Goal: Transaction & Acquisition: Purchase product/service

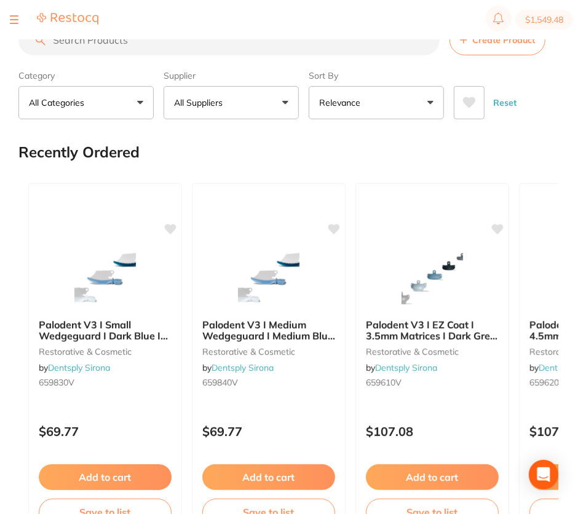
click at [130, 40] on input "search" at bounding box center [228, 40] width 421 height 31
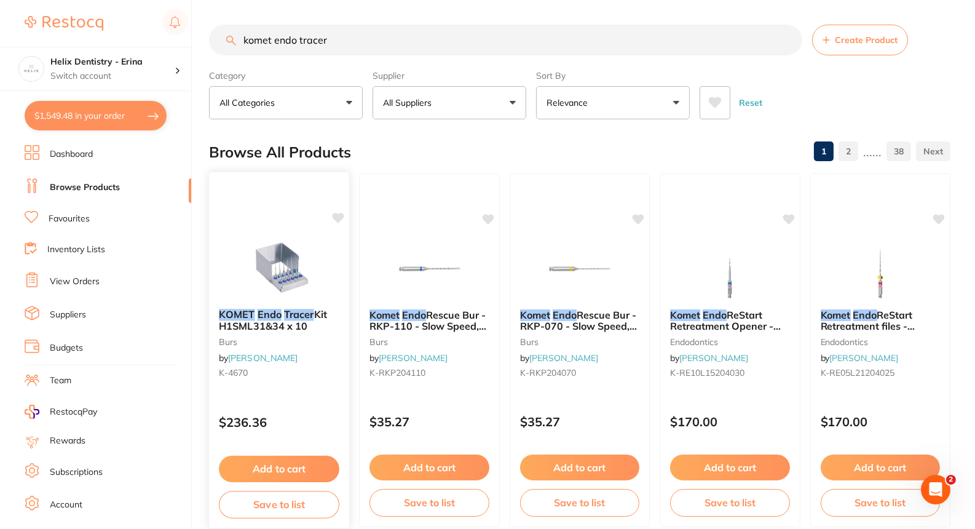
click at [287, 282] on img at bounding box center [279, 268] width 81 height 62
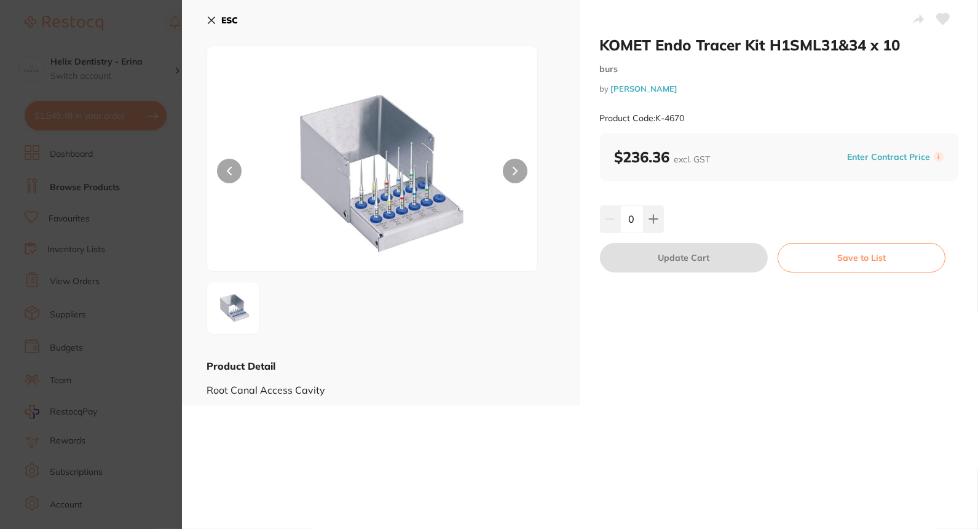
click at [140, 223] on section "KOMET Endo Tracer Kit H1SML31&34 x 10 burs by [PERSON_NAME] Product Code: K-467…" at bounding box center [489, 264] width 978 height 529
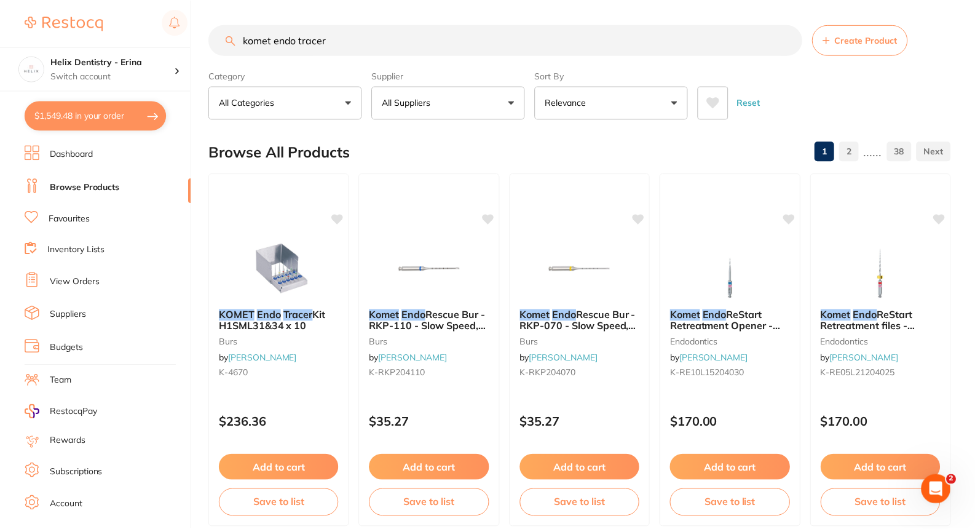
scroll to position [1, 0]
click at [293, 473] on button "Add to cart" at bounding box center [279, 468] width 121 height 26
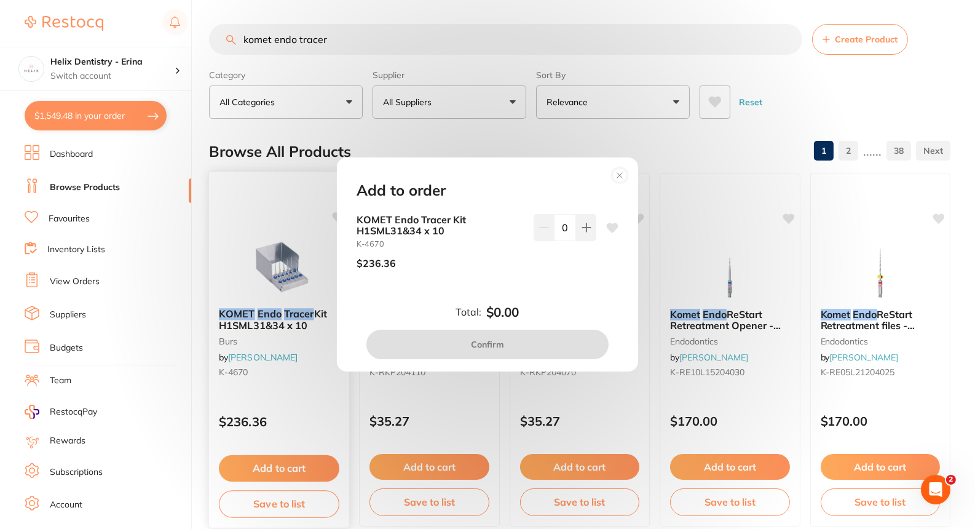
scroll to position [0, 0]
click at [582, 174] on circle at bounding box center [620, 176] width 14 height 14
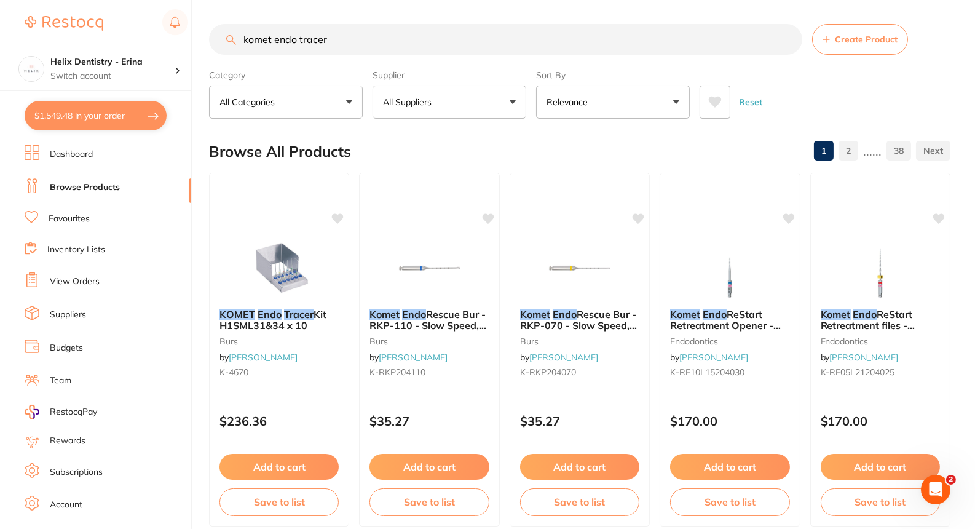
click at [346, 32] on input "komet endo tracer" at bounding box center [505, 39] width 593 height 31
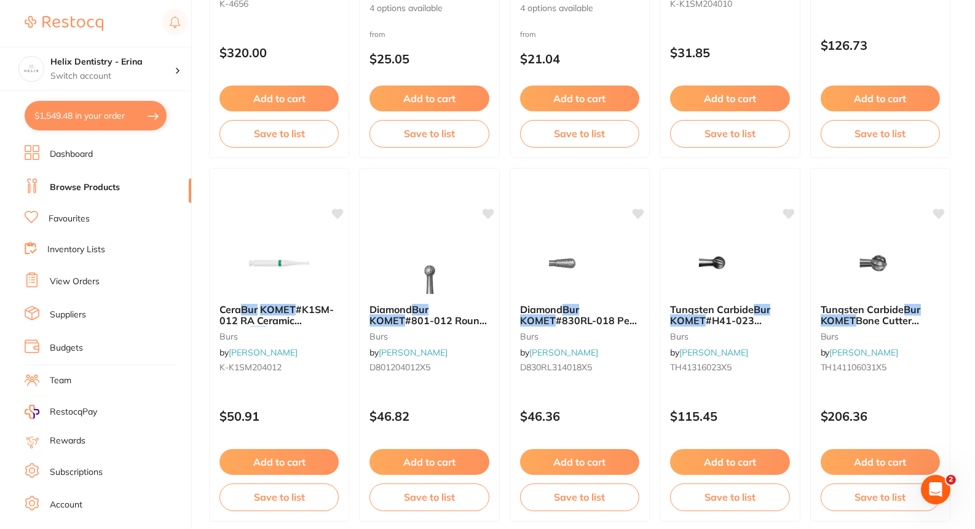
scroll to position [2552, 0]
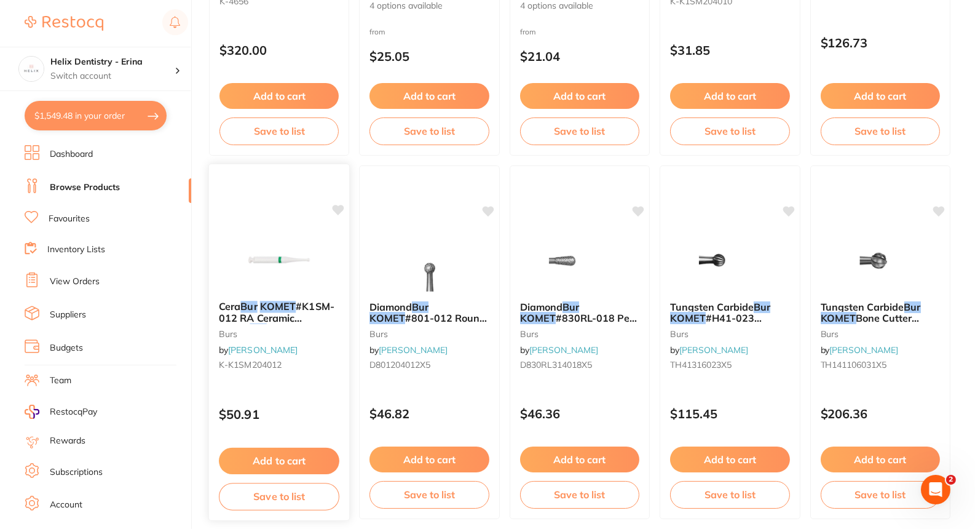
click at [295, 266] on img at bounding box center [279, 260] width 81 height 62
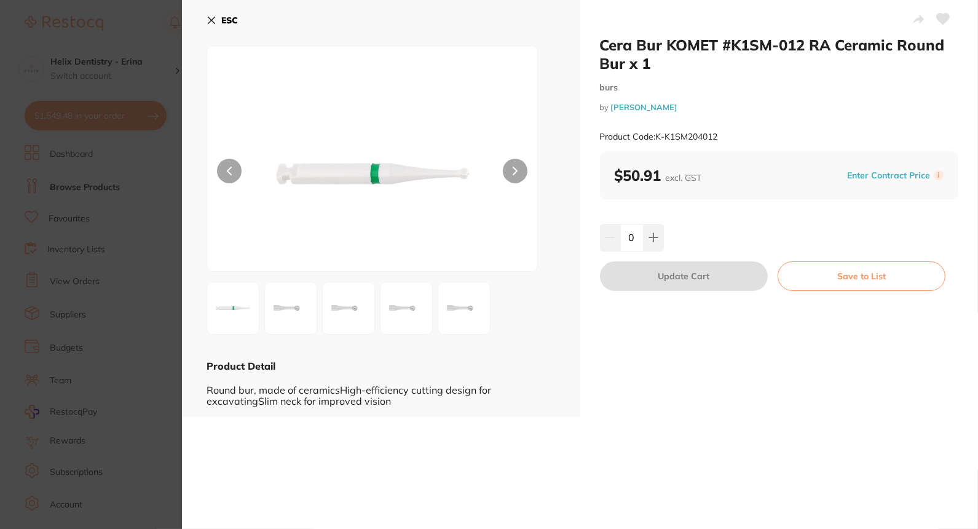
click at [167, 285] on section "Cera Bur KOMET #K1SM-012 RA Ceramic Round Bur x 1 burs by [PERSON_NAME] Product…" at bounding box center [489, 264] width 978 height 529
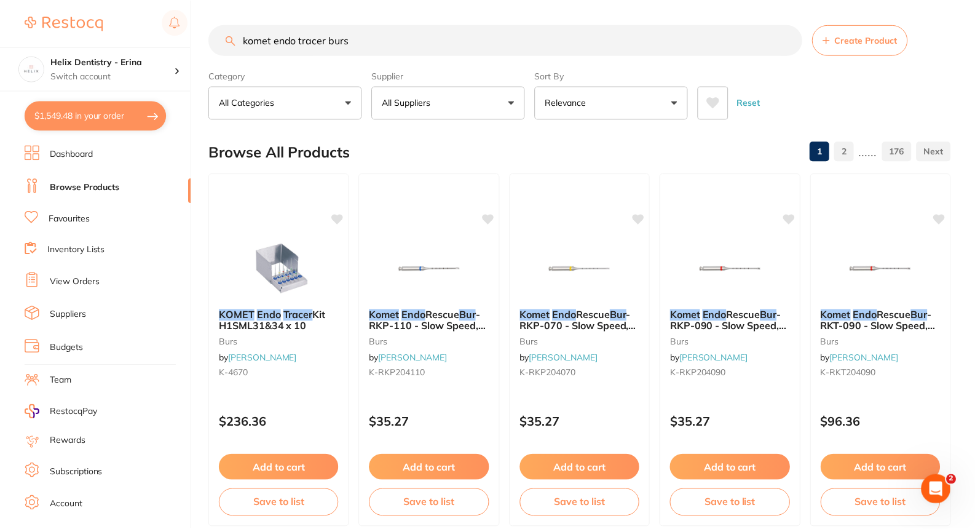
scroll to position [2552, 0]
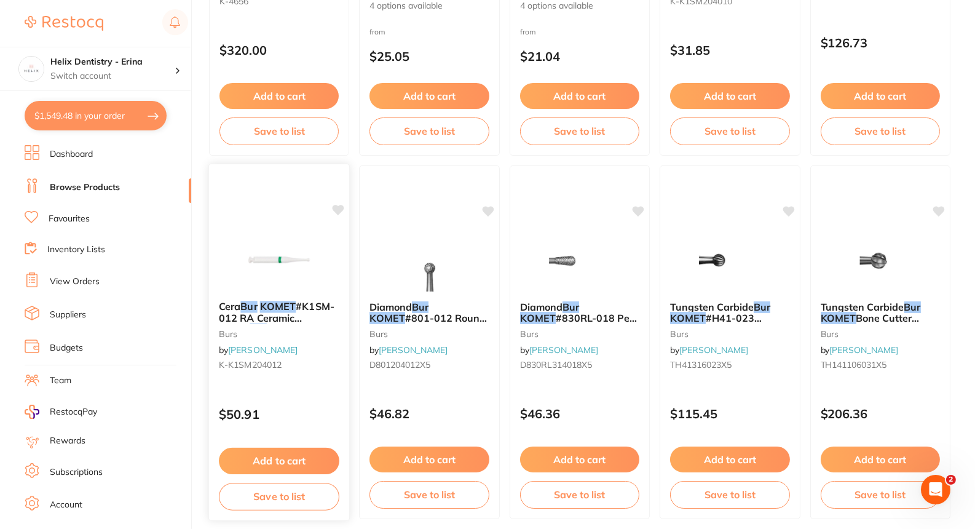
click at [339, 207] on icon at bounding box center [339, 210] width 12 height 10
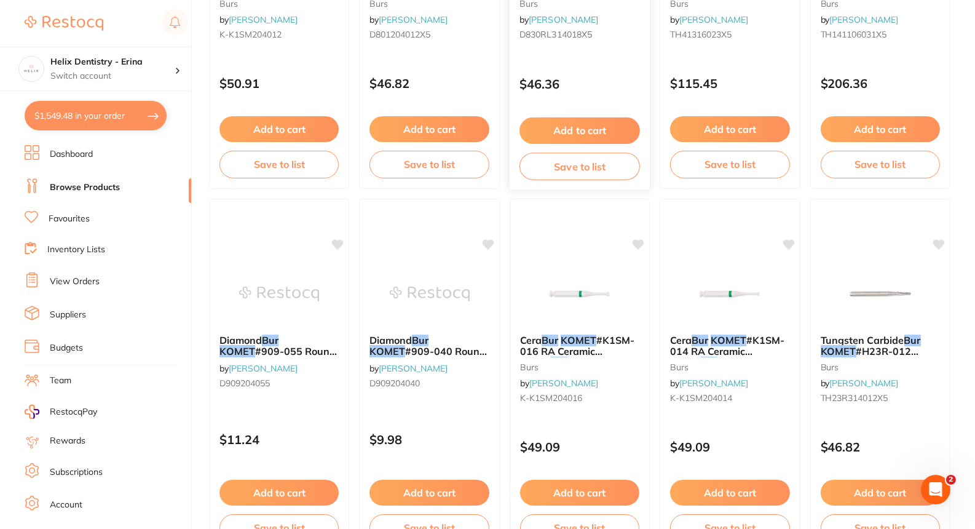
scroll to position [2885, 0]
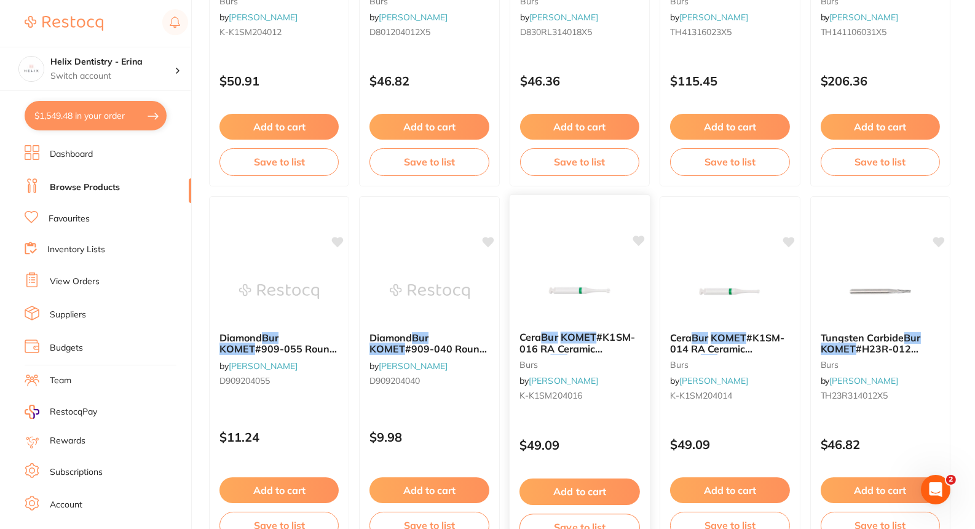
click at [582, 244] on div "Cera Bur KOMET #K1SM-016 RA Ceramic Round Bur burs by [PERSON_NAME] K-K1SM20401…" at bounding box center [580, 372] width 142 height 357
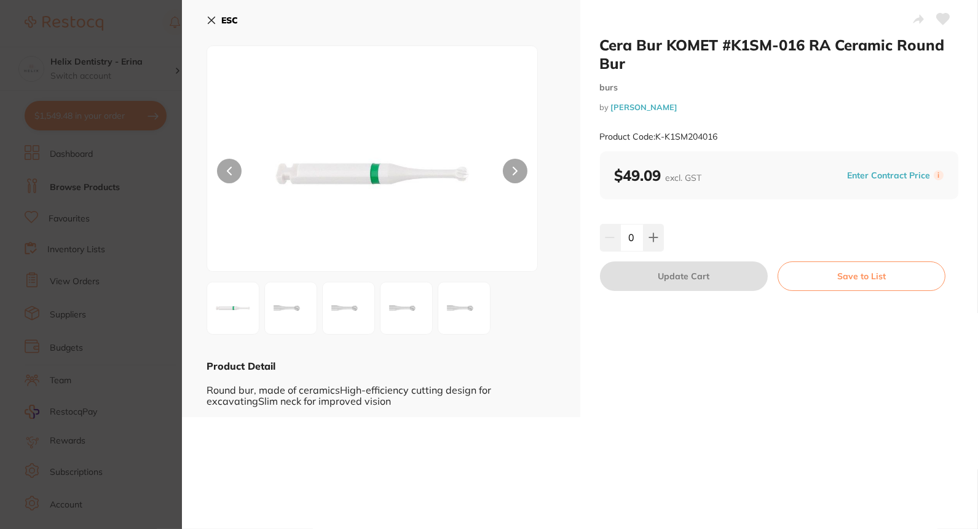
click at [216, 20] on icon at bounding box center [212, 20] width 10 height 10
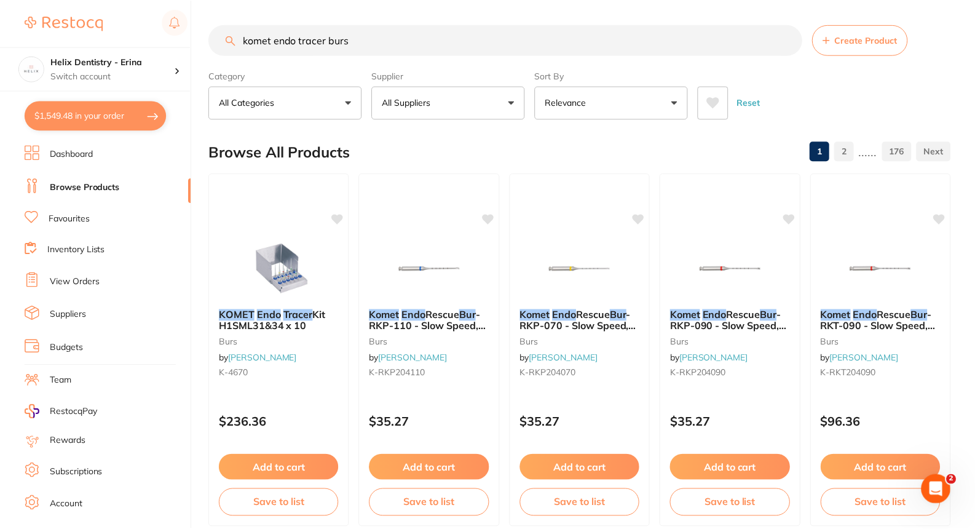
scroll to position [2885, 0]
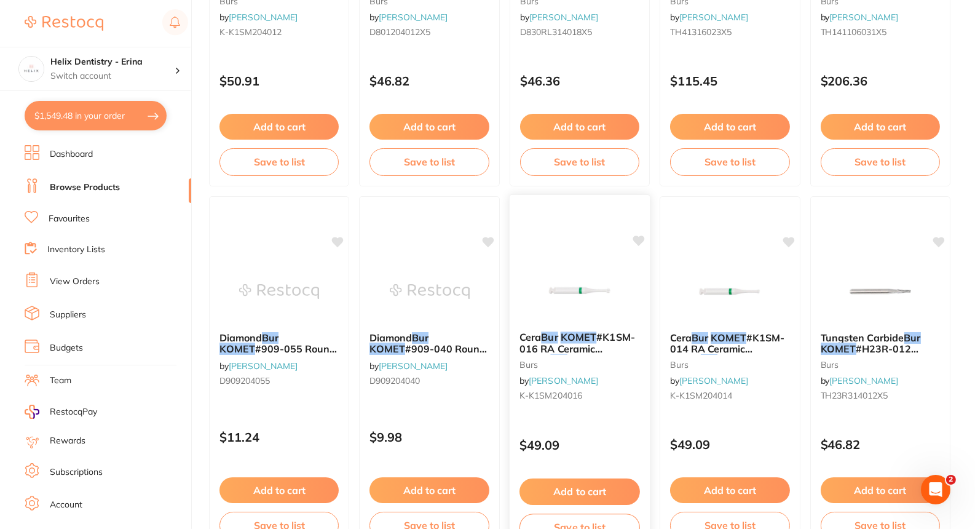
click at [582, 243] on icon at bounding box center [639, 241] width 12 height 10
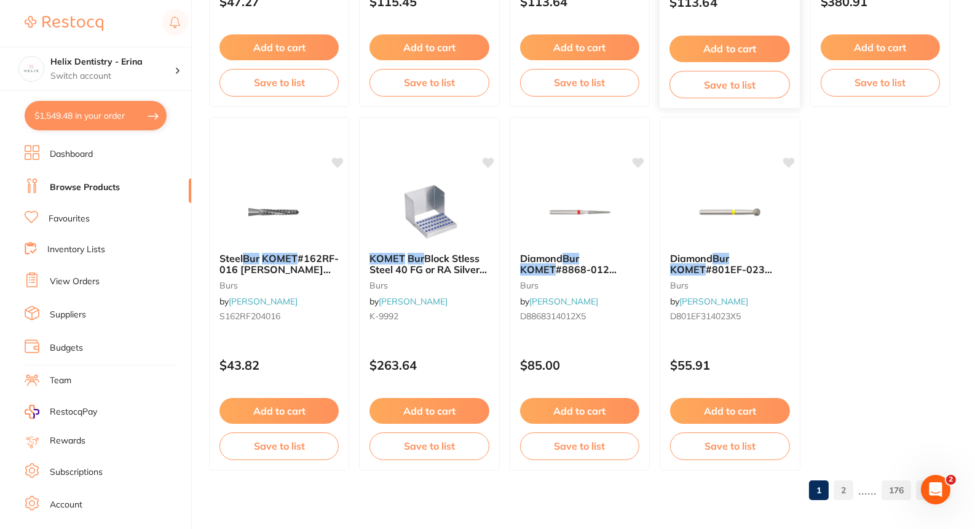
scroll to position [3696, 0]
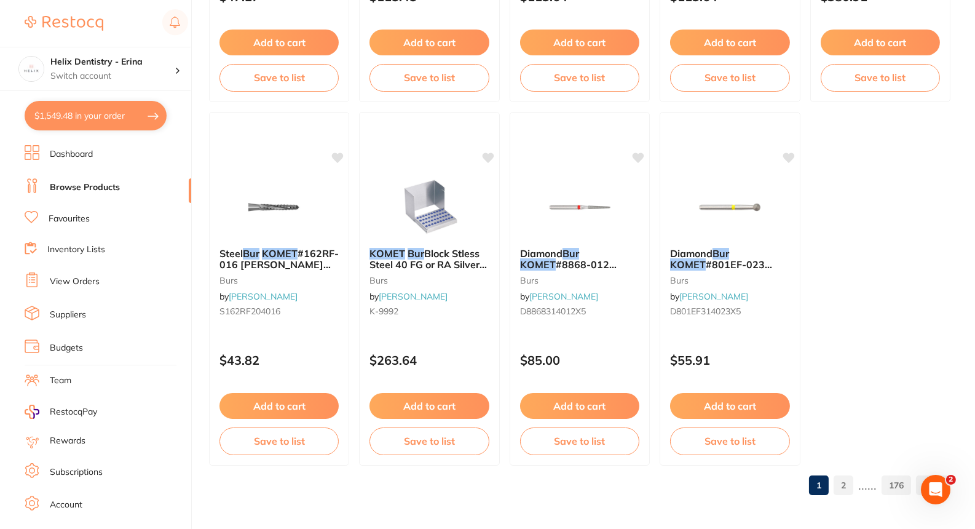
click at [582, 488] on link "2" at bounding box center [844, 485] width 20 height 25
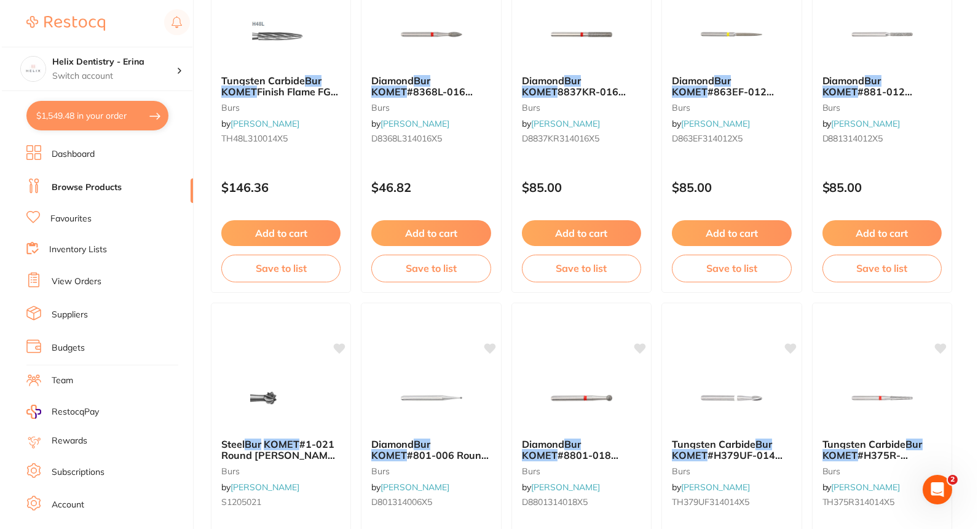
scroll to position [0, 0]
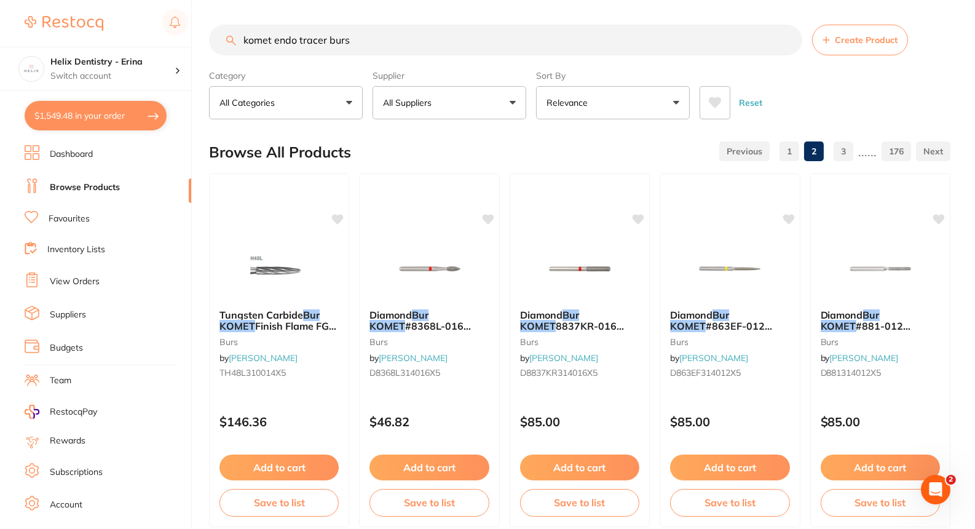
click at [328, 38] on input "komet endo tracer burs" at bounding box center [505, 40] width 593 height 31
paste input "H1SML31.RASL.008"
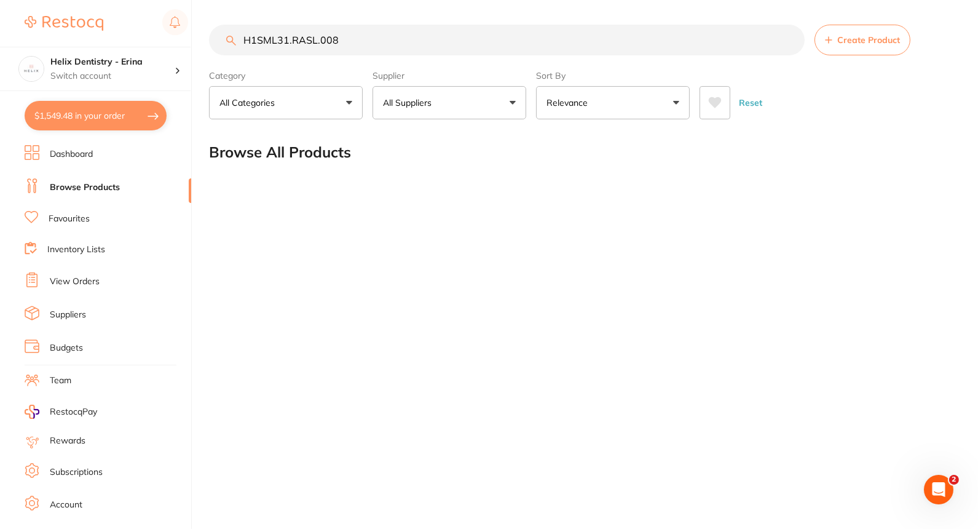
drag, startPoint x: 381, startPoint y: 36, endPoint x: 293, endPoint y: 47, distance: 89.2
click at [293, 47] on input "H1SML31.RASL.008" at bounding box center [507, 40] width 596 height 31
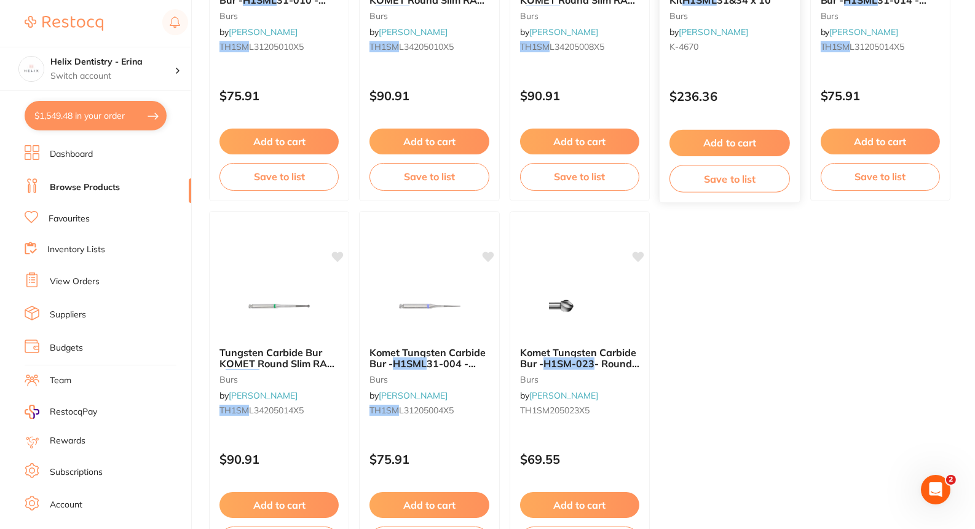
scroll to position [691, 0]
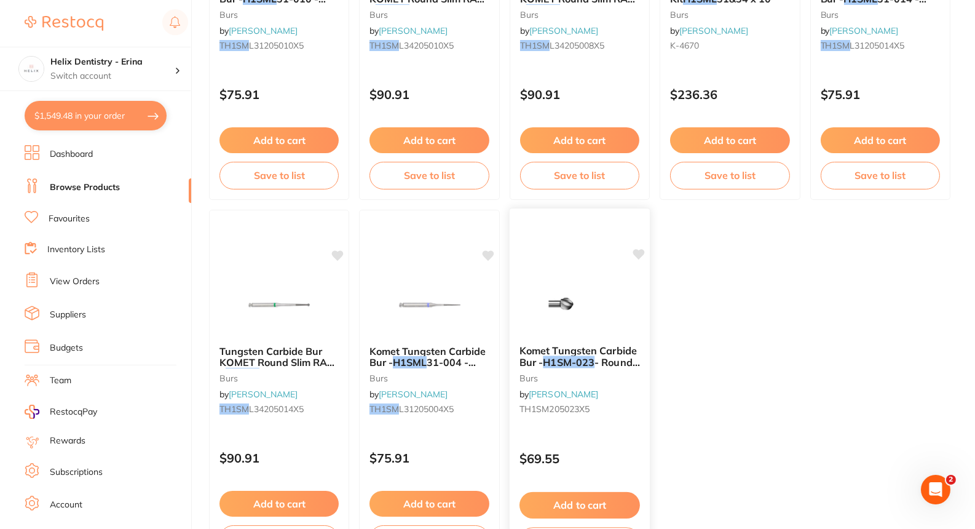
type input "H1SML"
click at [581, 354] on span "Komet Tungsten Carbide Bur -" at bounding box center [578, 356] width 117 height 24
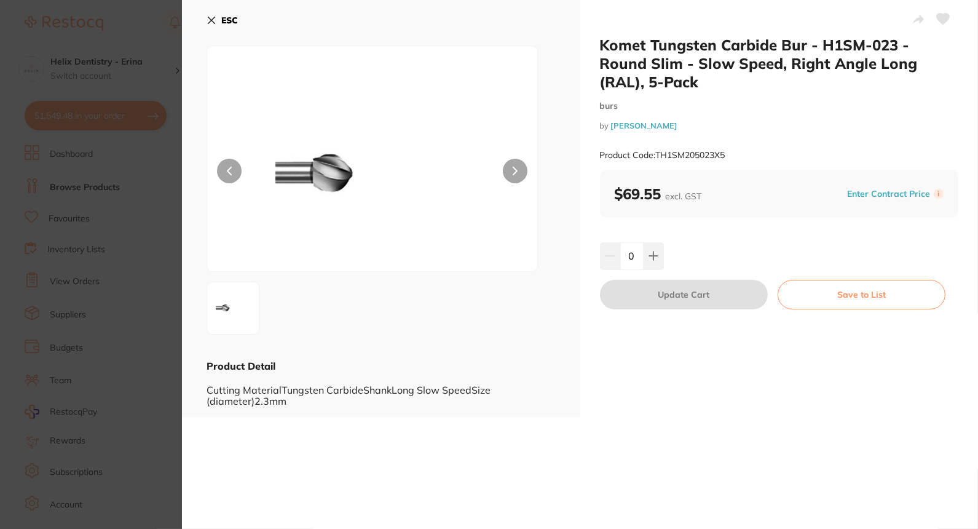
click at [158, 232] on section "Komet Tungsten Carbide Bur - H1SM-023 - Round Slim - Slow Speed, Right Angle Lo…" at bounding box center [489, 264] width 978 height 529
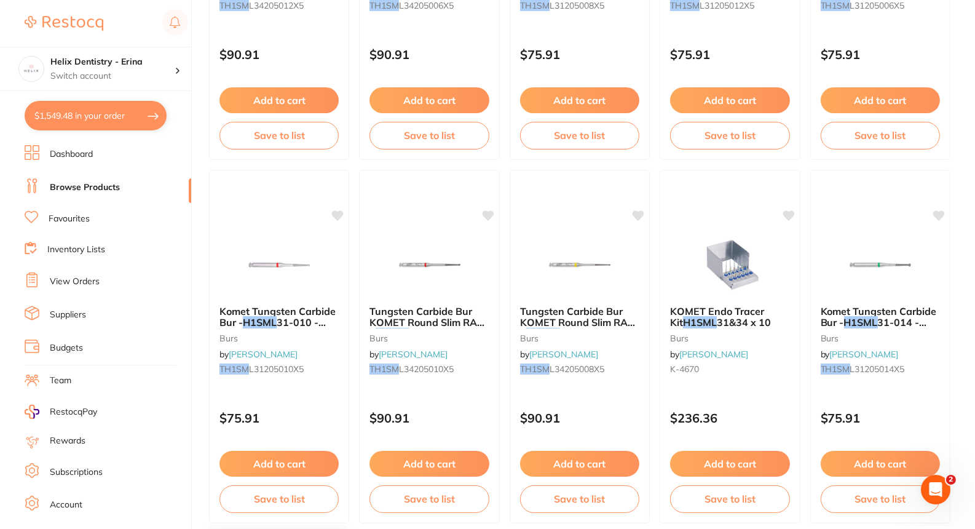
scroll to position [367, 0]
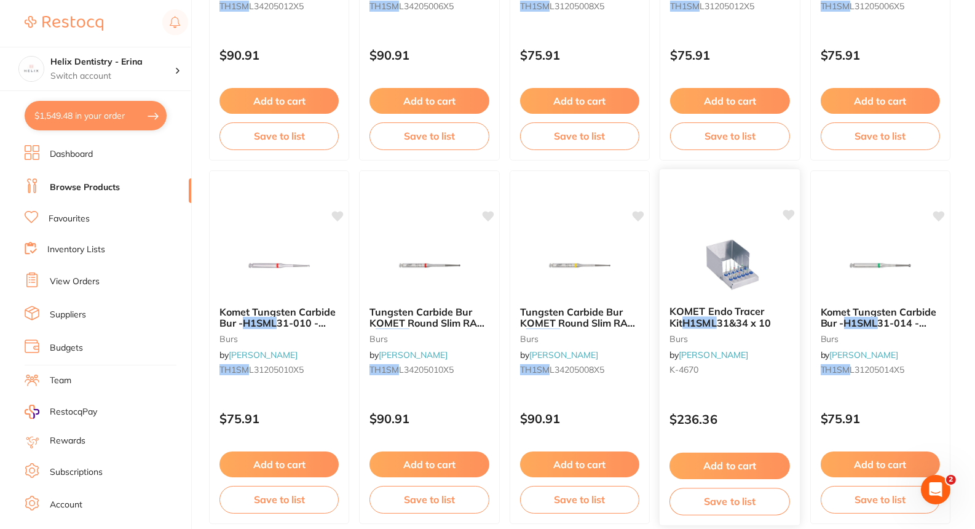
click at [582, 281] on img at bounding box center [730, 265] width 81 height 62
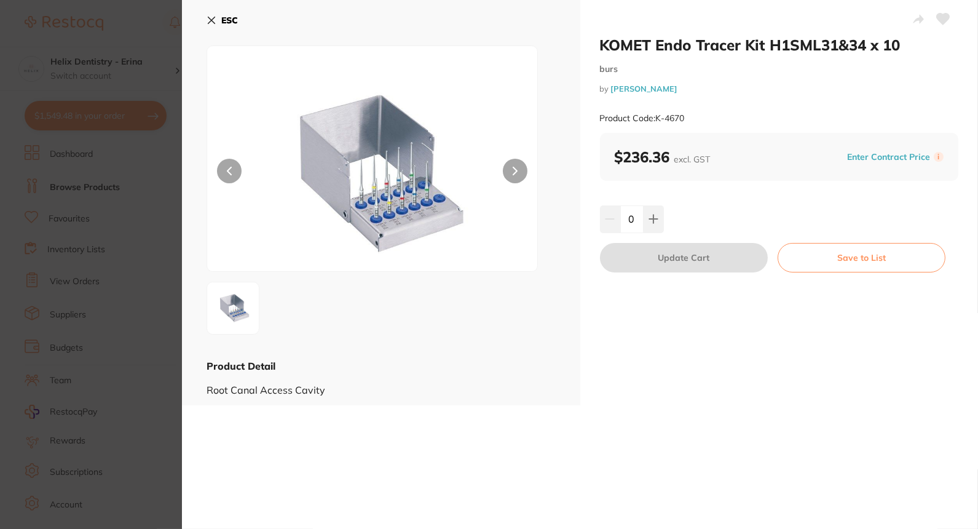
click at [160, 247] on section "KOMET Endo Tracer Kit H1SML31&34 x 10 burs by [PERSON_NAME] Product Code: K-467…" at bounding box center [489, 264] width 978 height 529
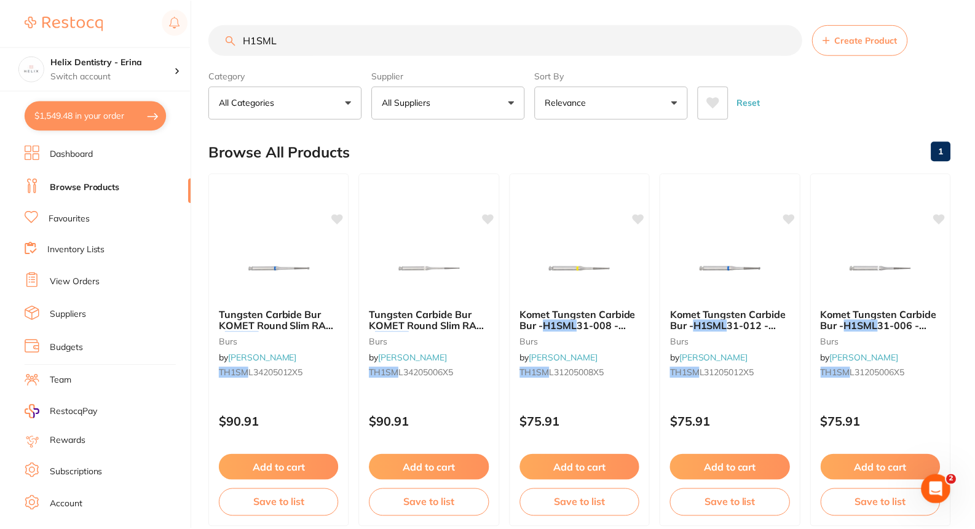
scroll to position [367, 0]
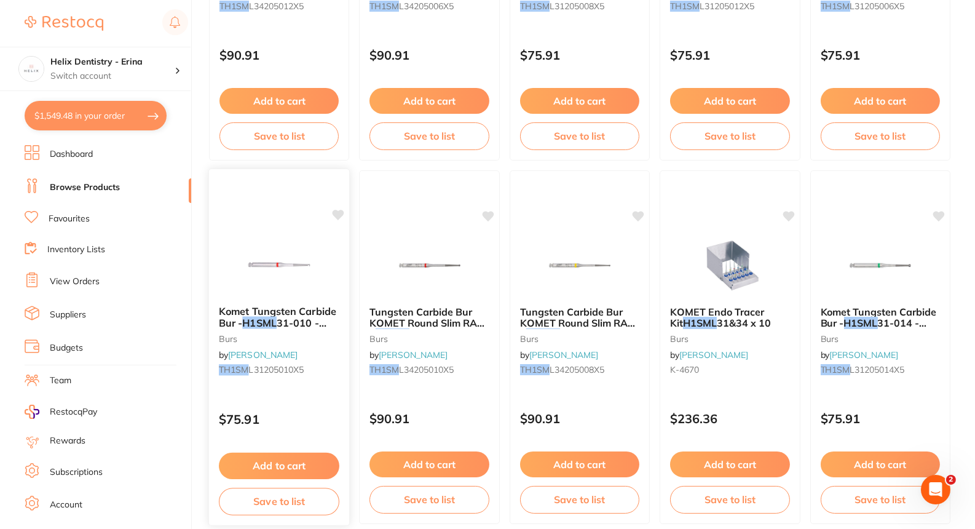
click at [290, 462] on button "Add to cart" at bounding box center [279, 466] width 121 height 26
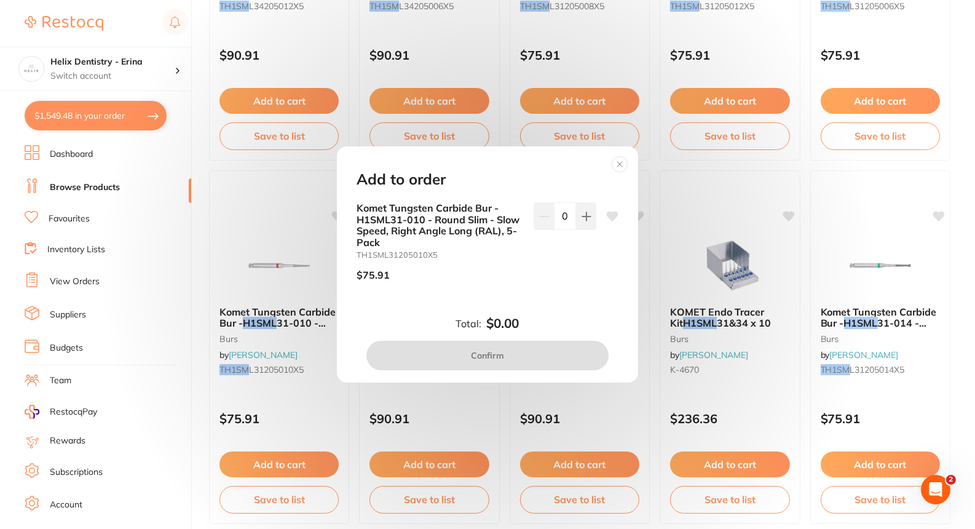
scroll to position [0, 0]
click at [576, 216] on button at bounding box center [586, 215] width 20 height 27
type input "1"
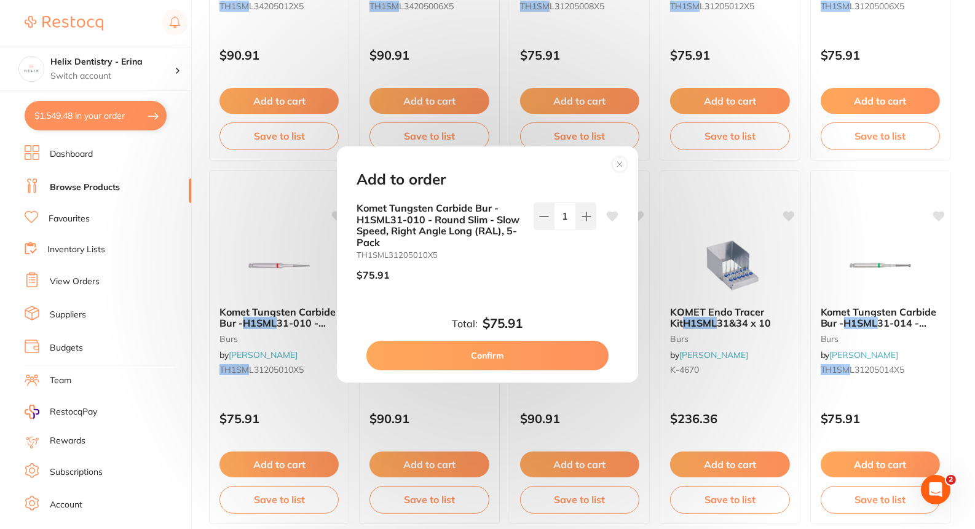
click at [526, 351] on button "Confirm" at bounding box center [488, 356] width 242 height 30
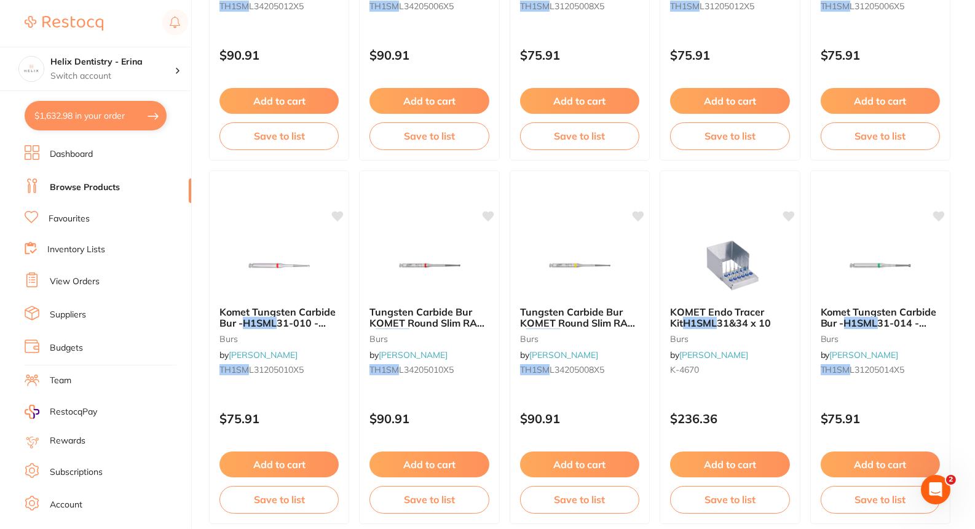
click at [140, 108] on button "$1,632.98 in your order" at bounding box center [96, 116] width 142 height 30
checkbox input "true"
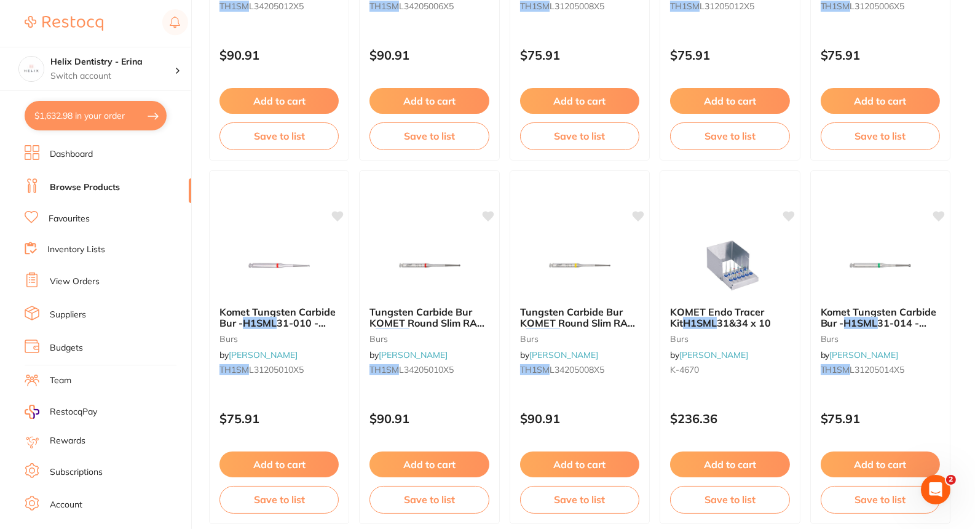
checkbox input "true"
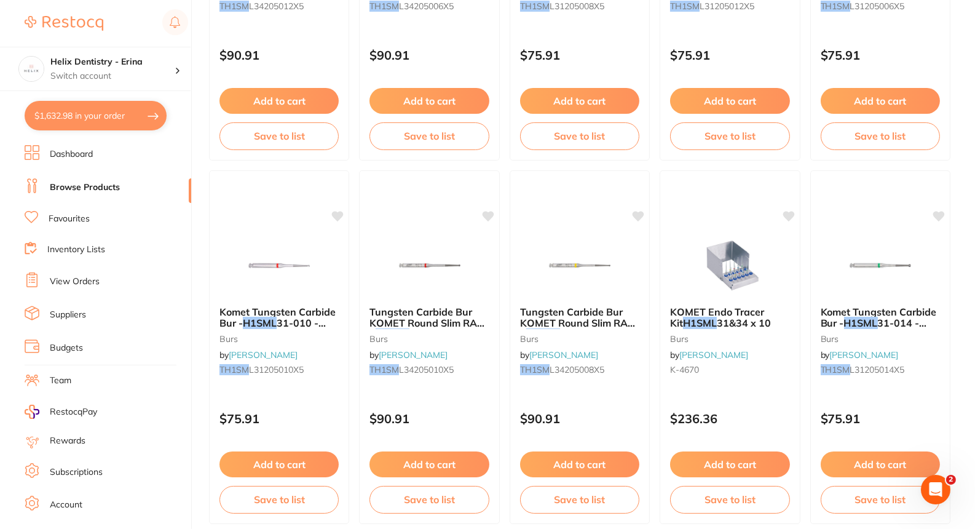
checkbox input "true"
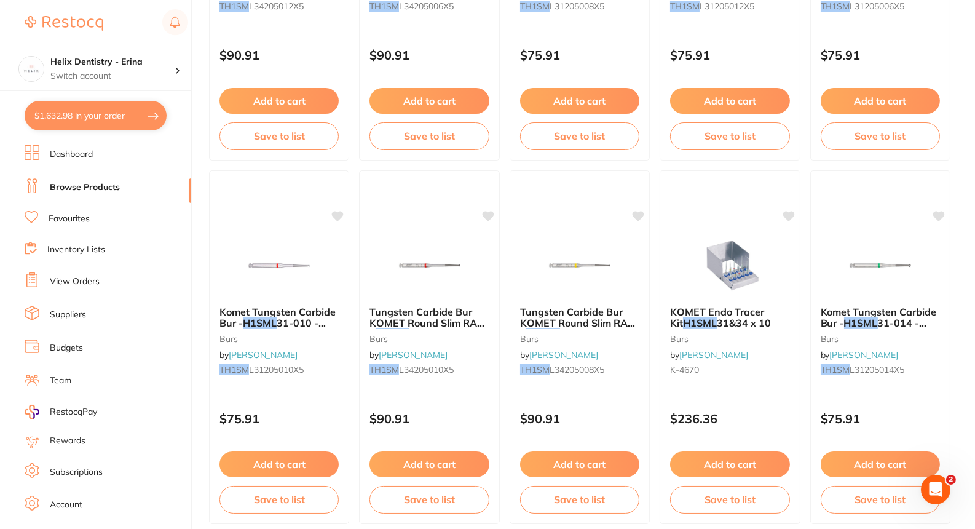
checkbox input "true"
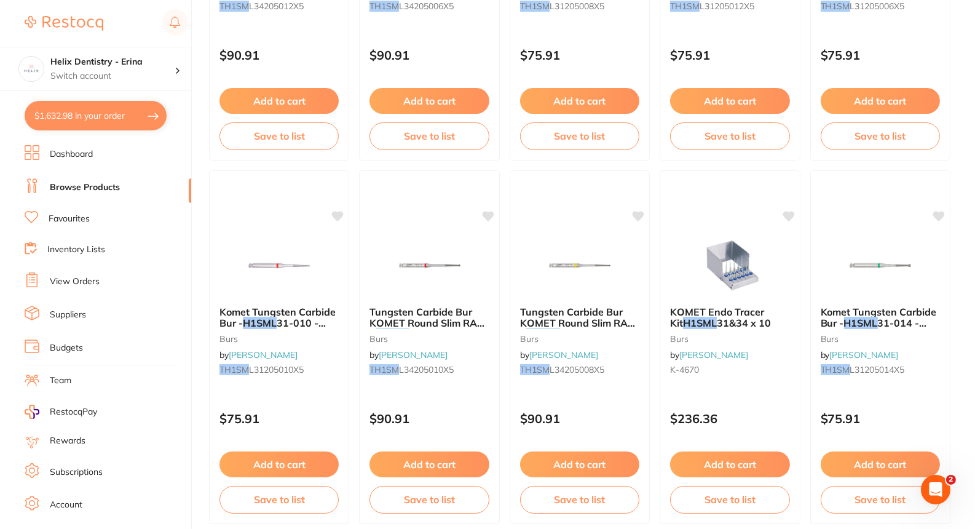
checkbox input "true"
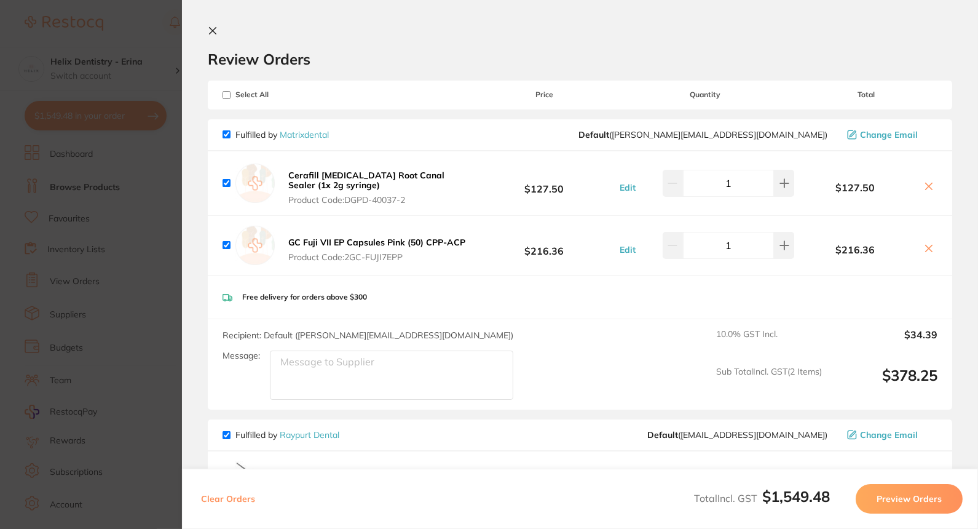
checkbox input "true"
click at [178, 258] on section "Update RRP Set your pre negotiated price for this item. Item Agreed RRP (excl. …" at bounding box center [489, 264] width 978 height 529
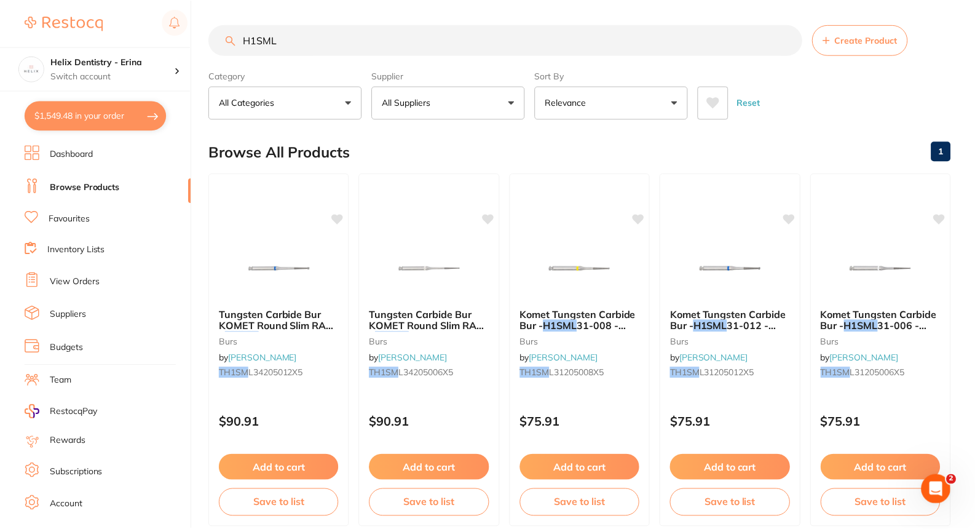
scroll to position [367, 0]
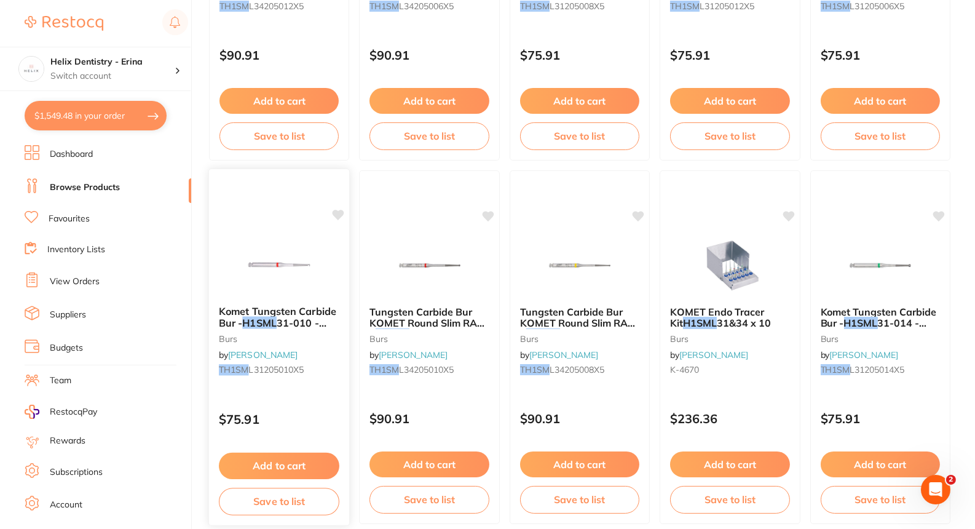
click at [290, 462] on button "Add to cart" at bounding box center [279, 466] width 121 height 26
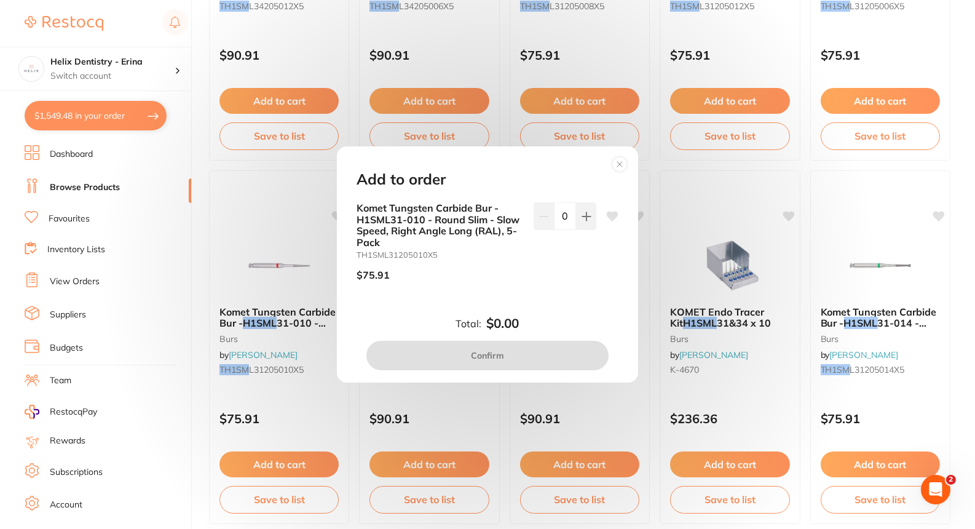
scroll to position [0, 0]
click at [582, 222] on button at bounding box center [586, 215] width 20 height 27
type input "1"
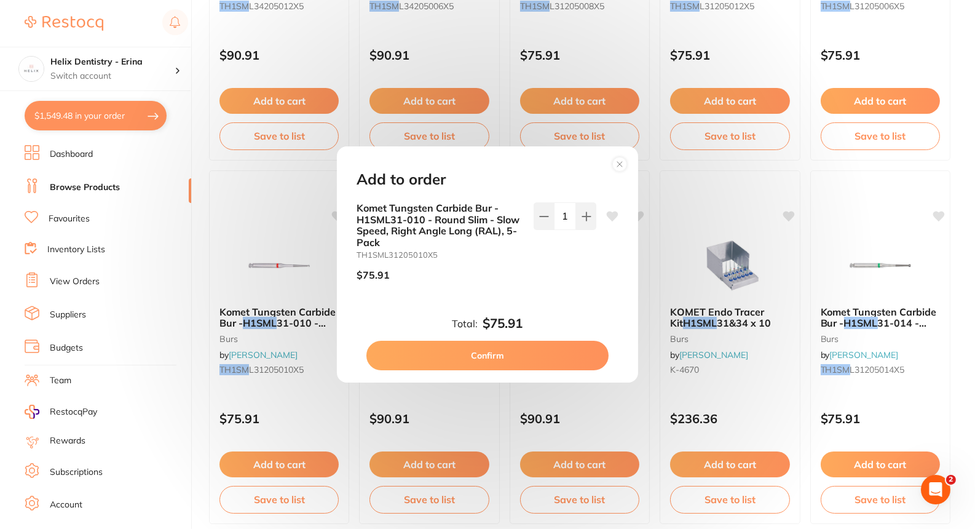
click at [520, 352] on button "Confirm" at bounding box center [488, 356] width 242 height 30
checkbox input "false"
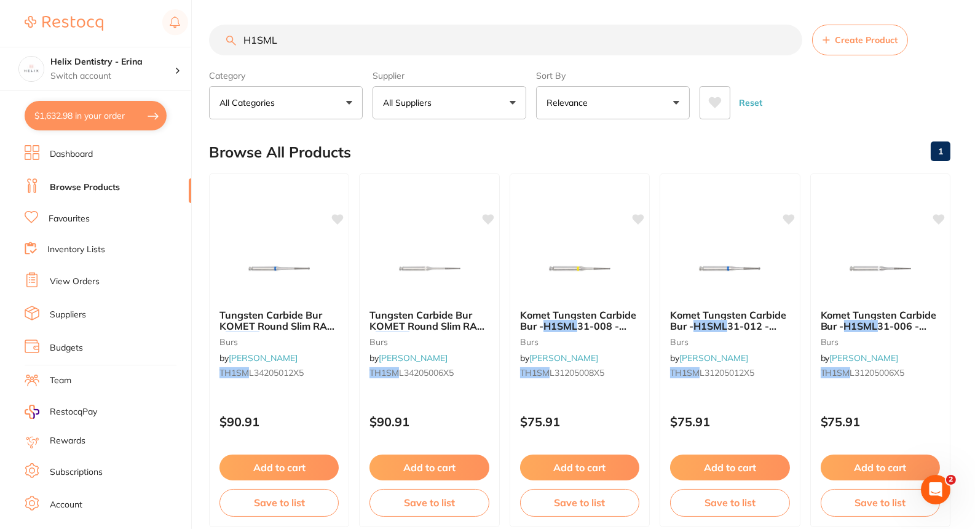
click at [105, 117] on button "$1,632.98 in your order" at bounding box center [96, 116] width 142 height 30
checkbox input "true"
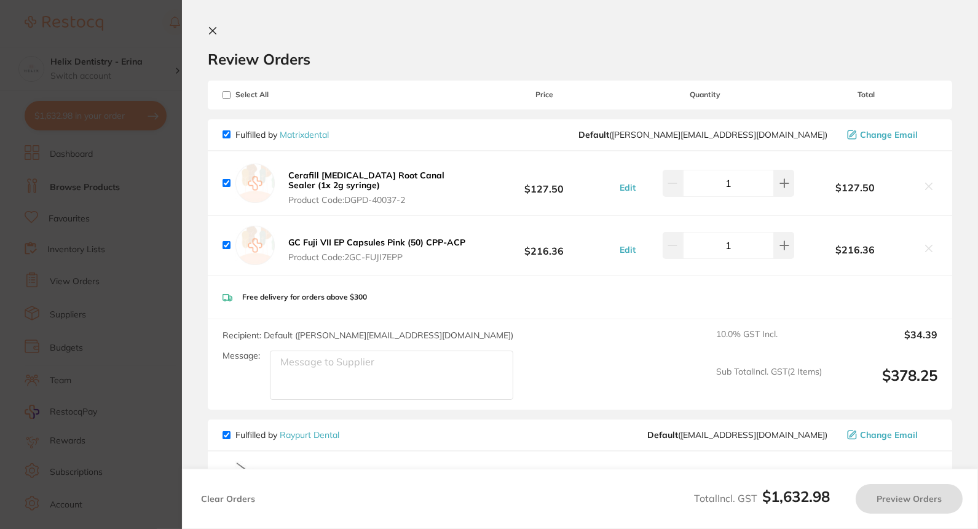
checkbox input "true"
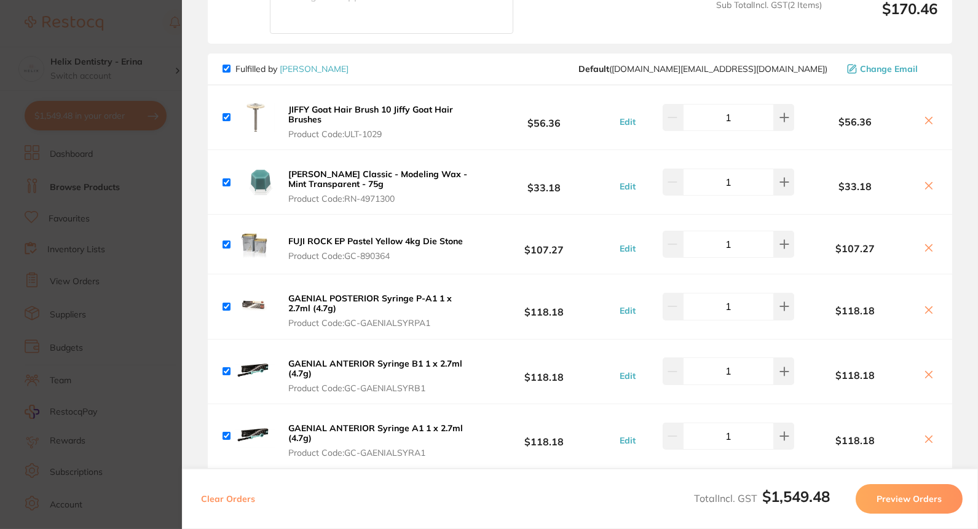
scroll to position [964, 0]
click at [153, 225] on section "Update RRP Set your pre negotiated price for this item. Item Agreed RRP (excl. …" at bounding box center [489, 264] width 978 height 529
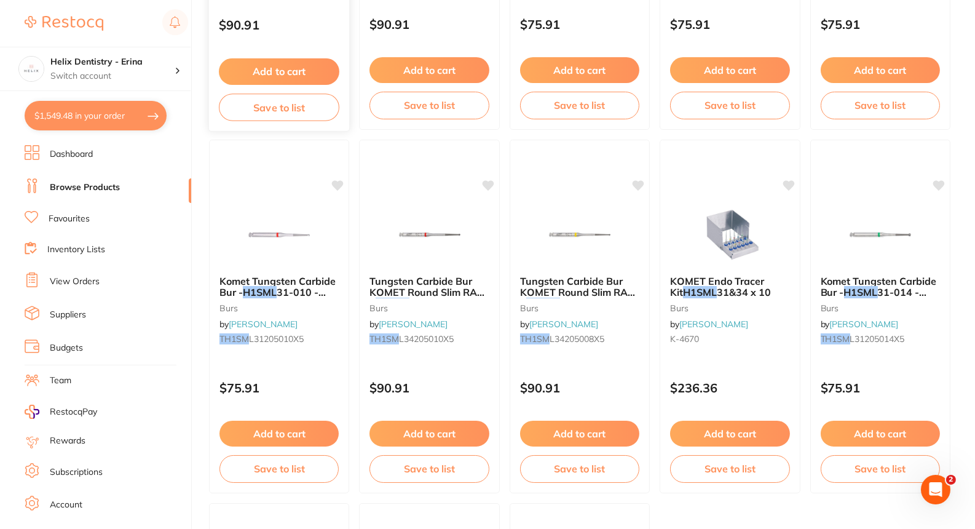
scroll to position [404, 0]
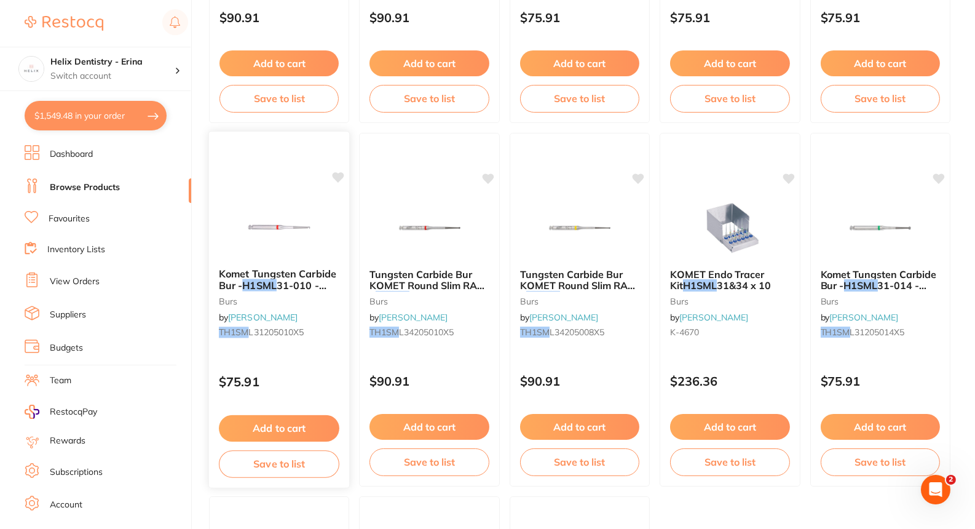
click at [298, 468] on button "Save to list" at bounding box center [279, 464] width 121 height 28
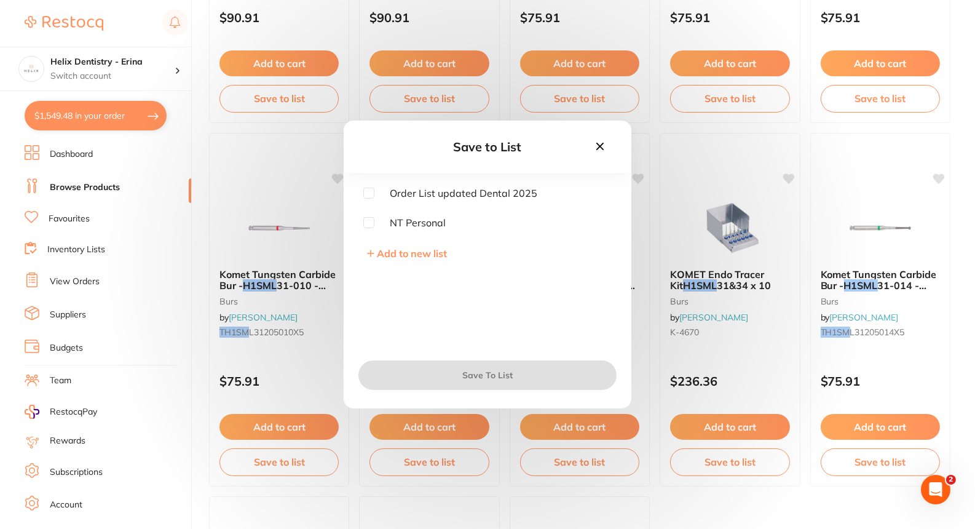
click at [363, 222] on input "checkbox" at bounding box center [368, 222] width 11 height 11
checkbox input "true"
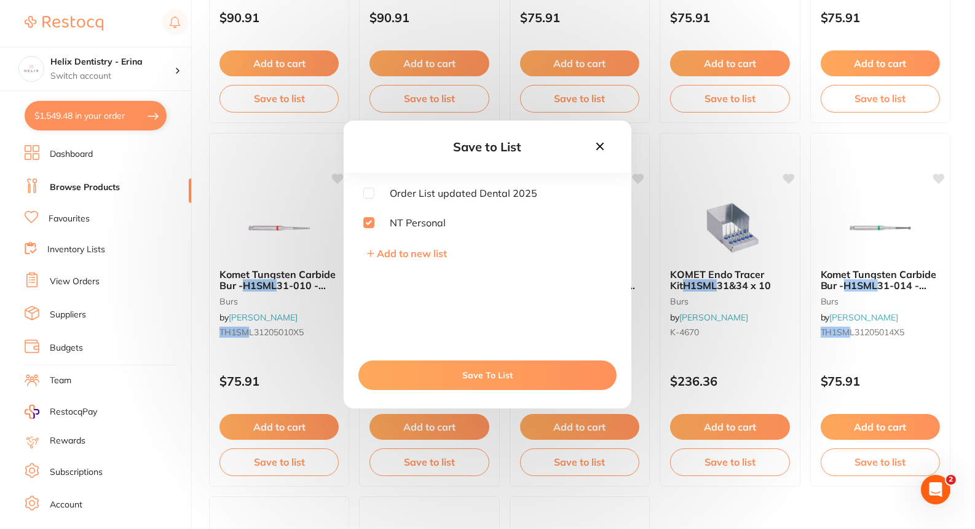
click at [442, 370] on button "Save To List" at bounding box center [488, 375] width 258 height 30
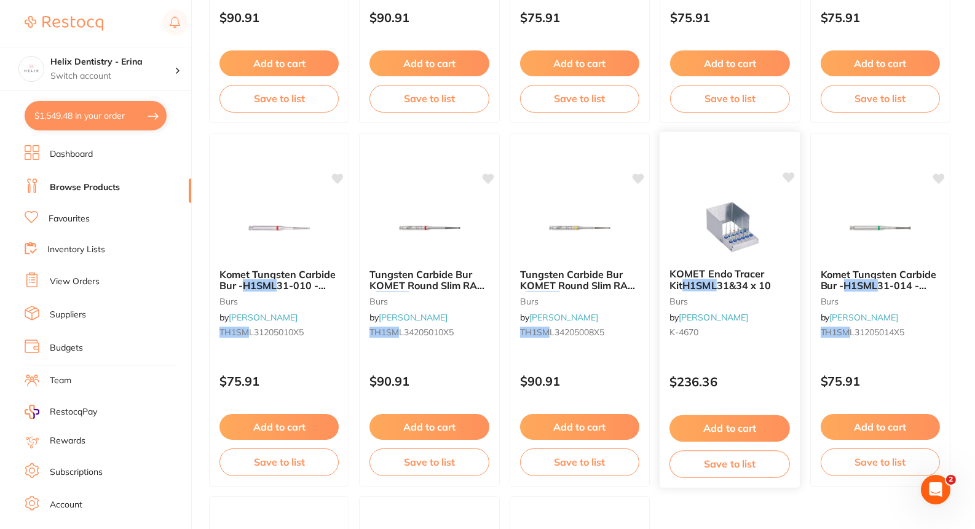
click at [582, 466] on button "Save to list" at bounding box center [730, 464] width 121 height 28
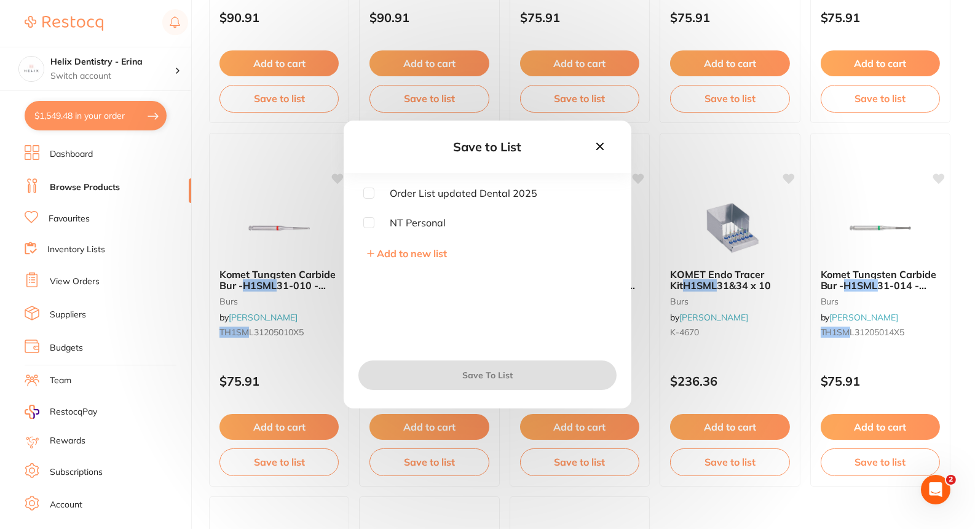
click at [373, 224] on input "checkbox" at bounding box center [368, 222] width 11 height 11
checkbox input "true"
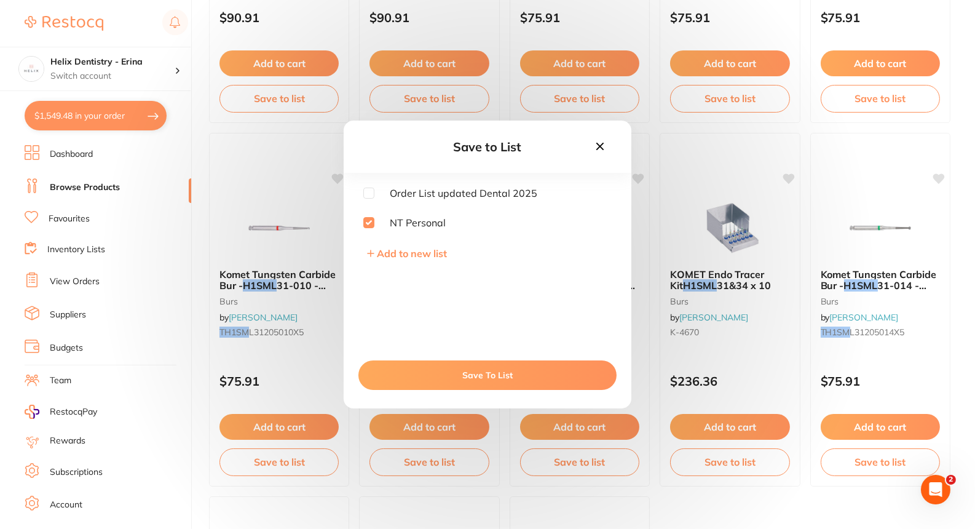
click at [451, 371] on button "Save To List" at bounding box center [488, 375] width 258 height 30
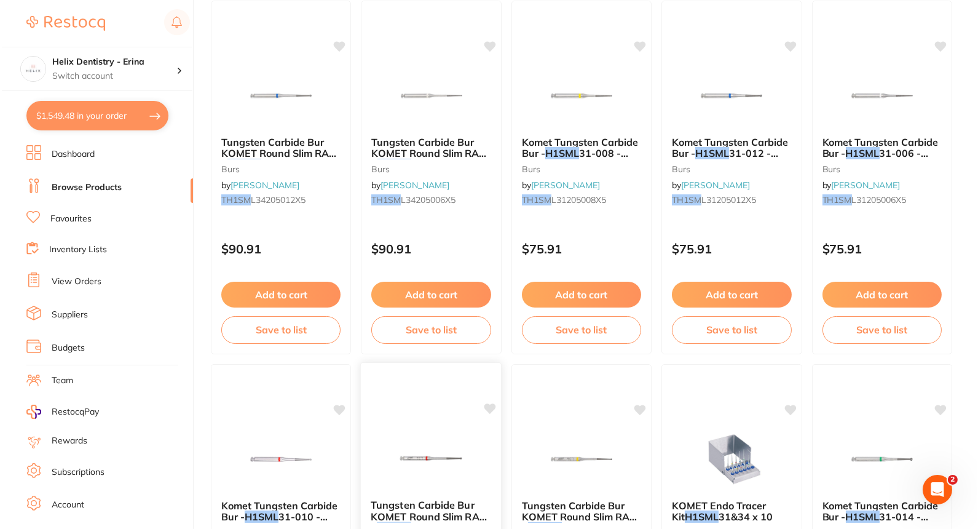
scroll to position [0, 0]
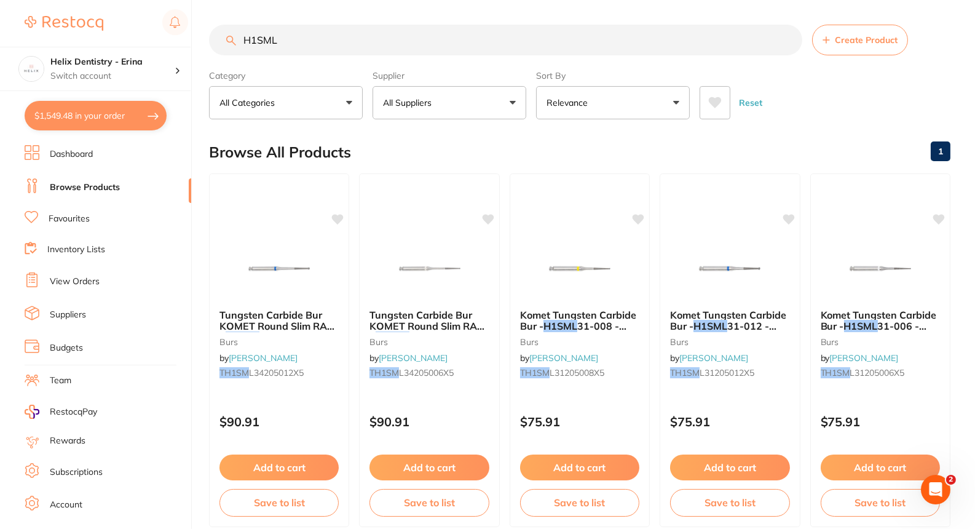
click at [134, 120] on button "$1,549.48 in your order" at bounding box center [96, 116] width 142 height 30
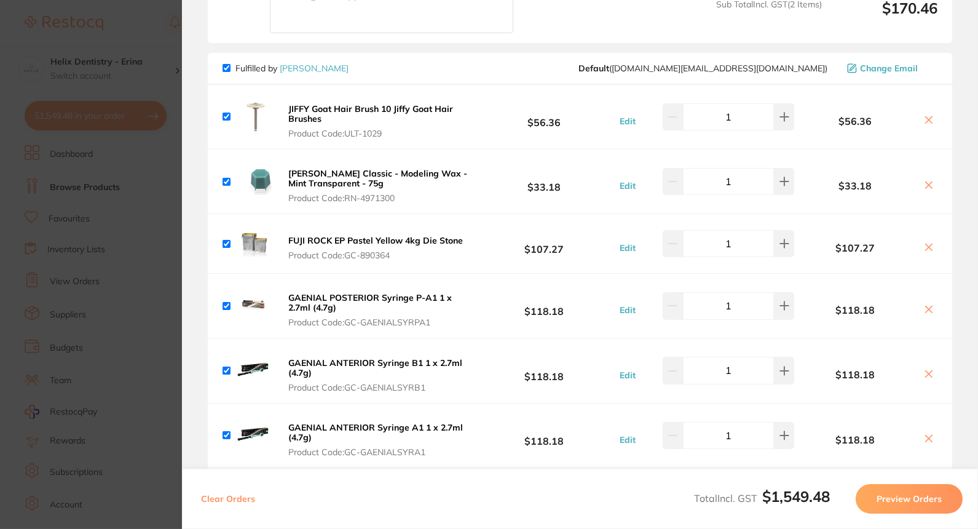
click at [168, 203] on section "Update RRP Set your pre negotiated price for this item. Item Agreed RRP (excl. …" at bounding box center [489, 264] width 978 height 529
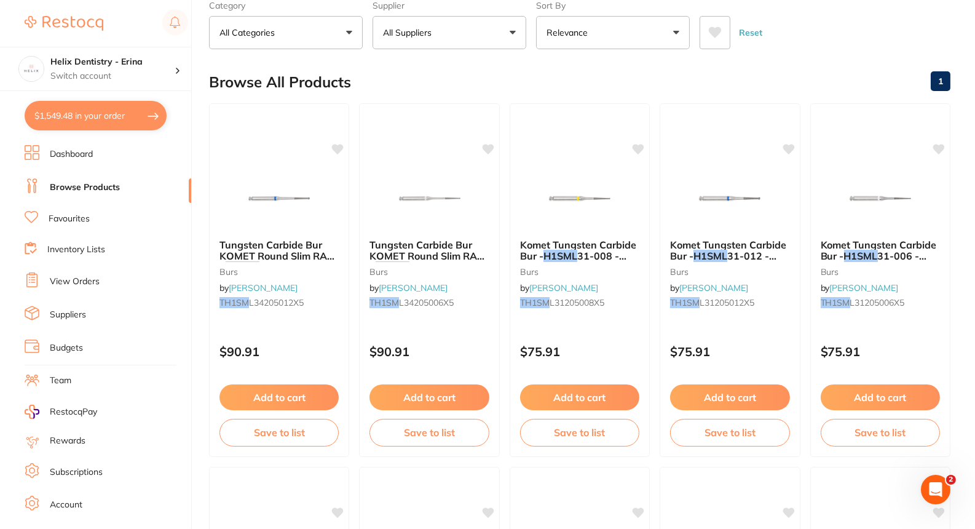
click at [80, 251] on link "Inventory Lists" at bounding box center [76, 250] width 58 height 12
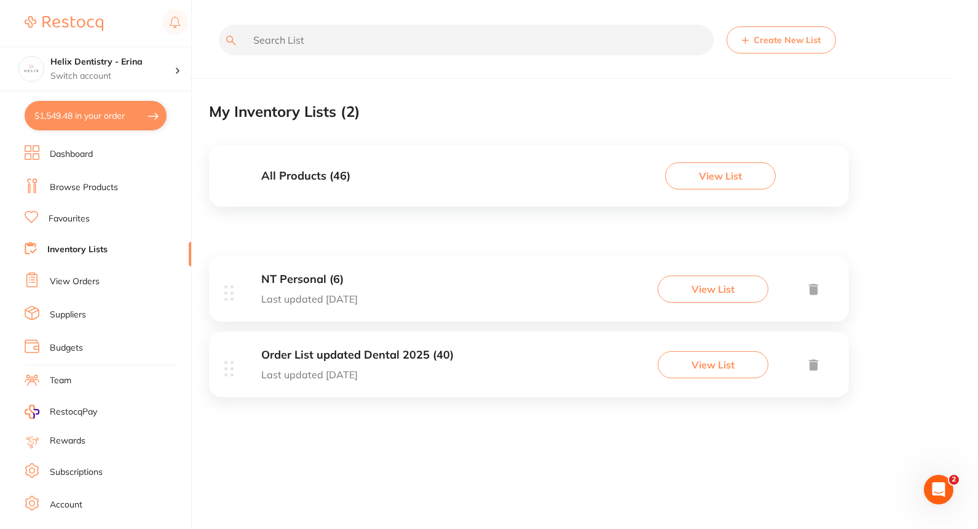
click at [582, 287] on button "View List" at bounding box center [713, 289] width 111 height 27
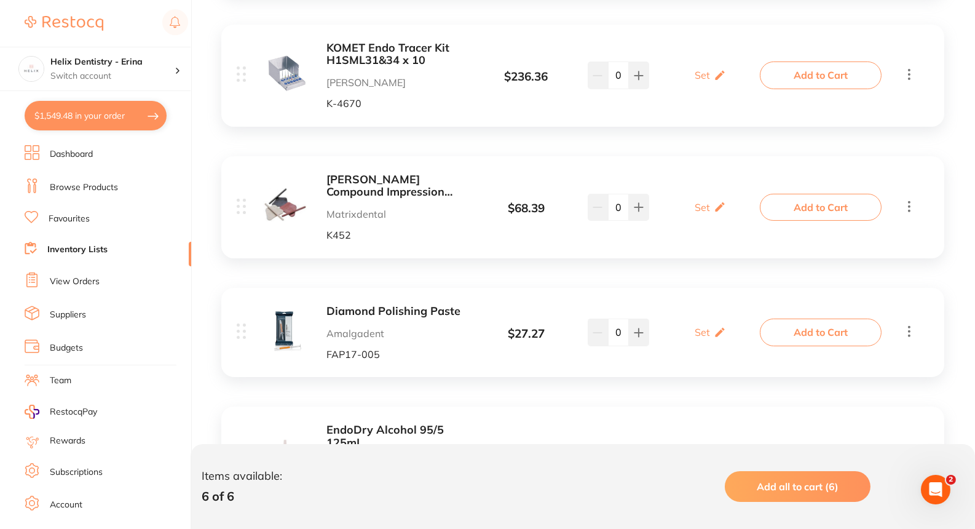
scroll to position [552, 0]
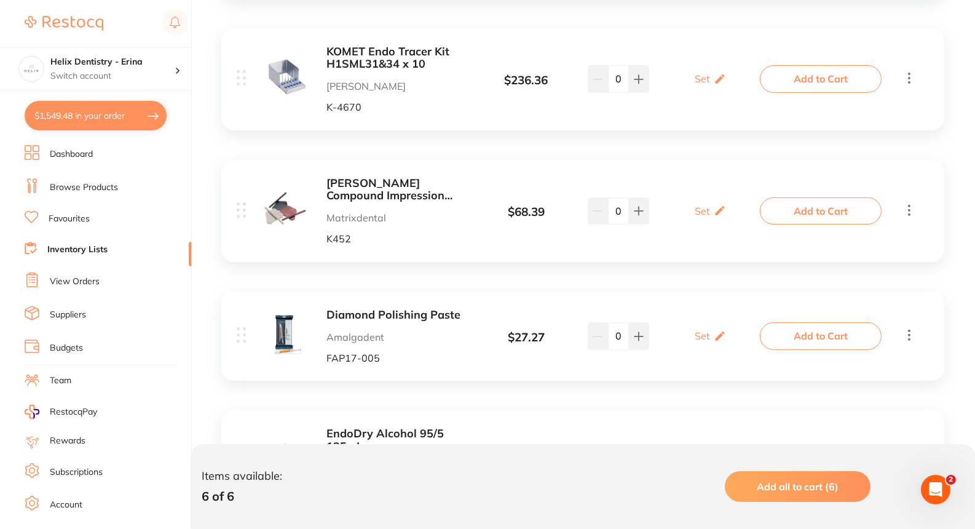
click at [582, 211] on icon at bounding box center [909, 209] width 15 height 15
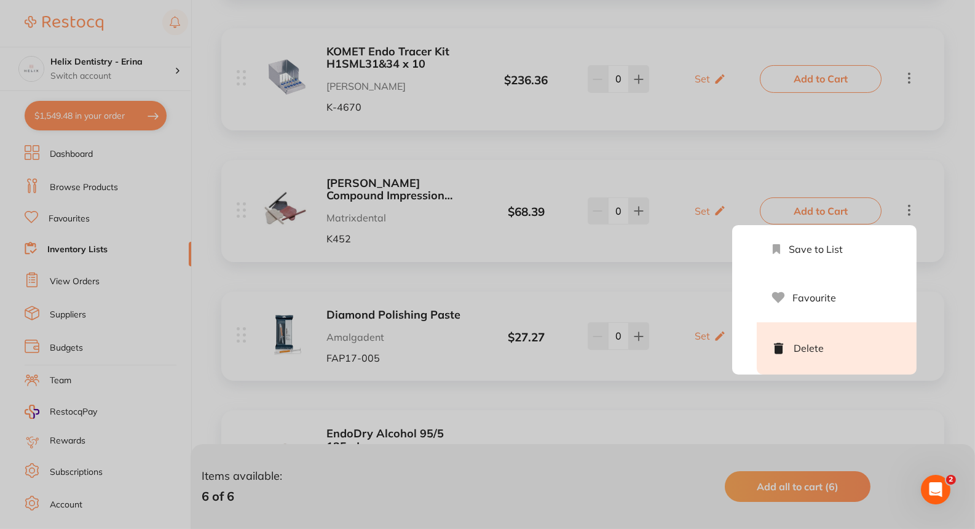
click at [582, 339] on li "Delete" at bounding box center [837, 348] width 160 height 52
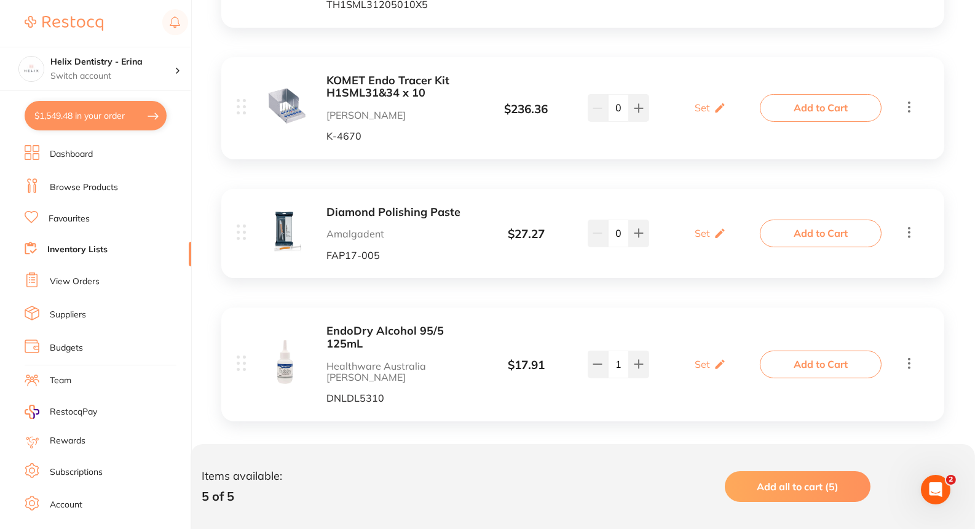
click at [582, 234] on icon at bounding box center [909, 232] width 2 height 11
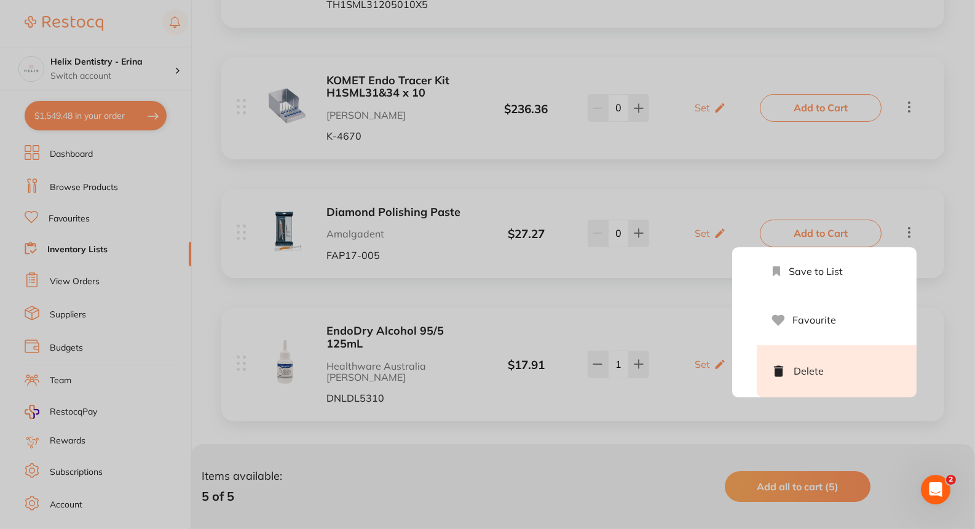
click at [582, 366] on li "Delete" at bounding box center [837, 371] width 160 height 52
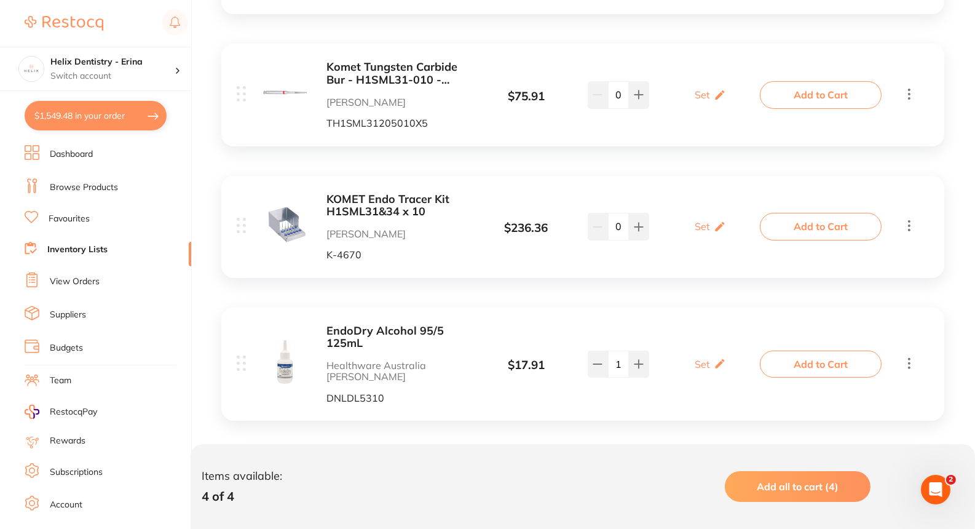
click at [582, 229] on icon at bounding box center [909, 225] width 15 height 15
click at [582, 362] on icon at bounding box center [909, 362] width 15 height 15
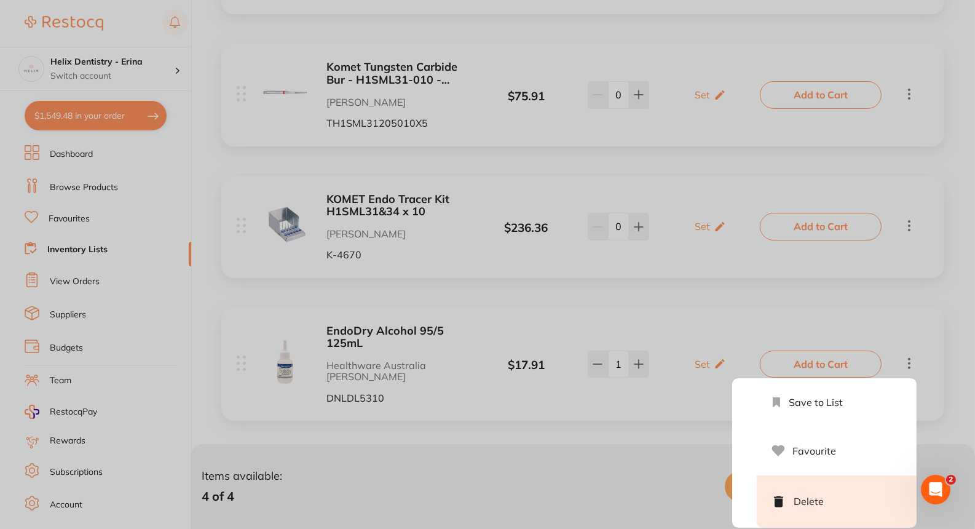
click at [582, 497] on li "Delete" at bounding box center [837, 501] width 160 height 52
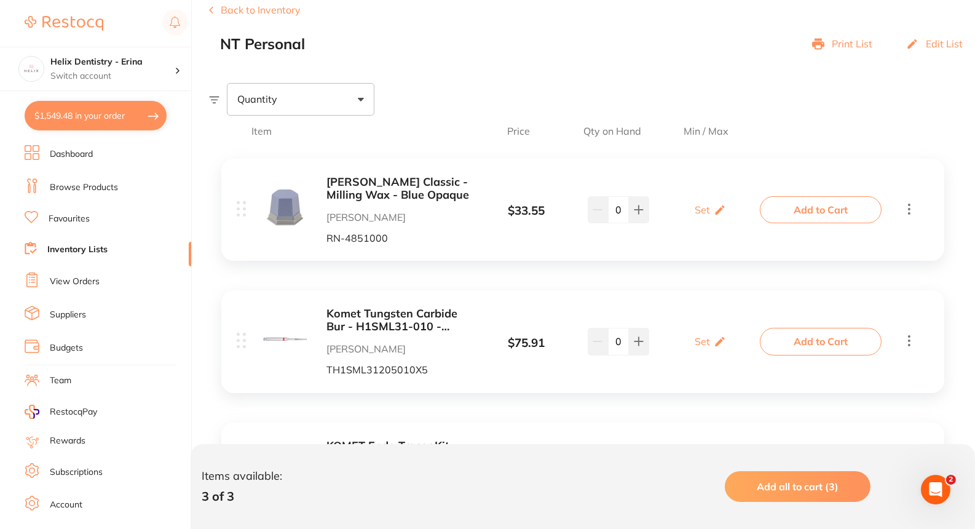
scroll to position [272, 0]
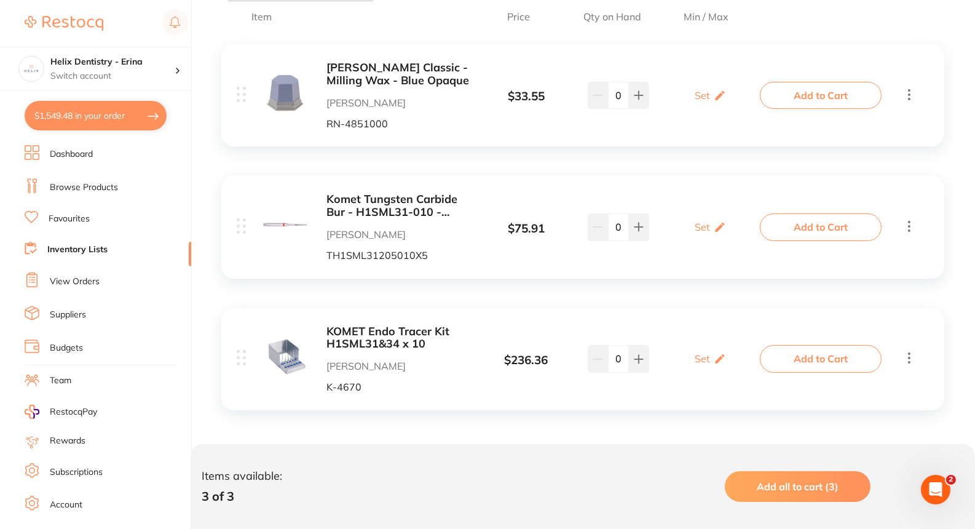
click at [582, 90] on icon at bounding box center [909, 94] width 15 height 15
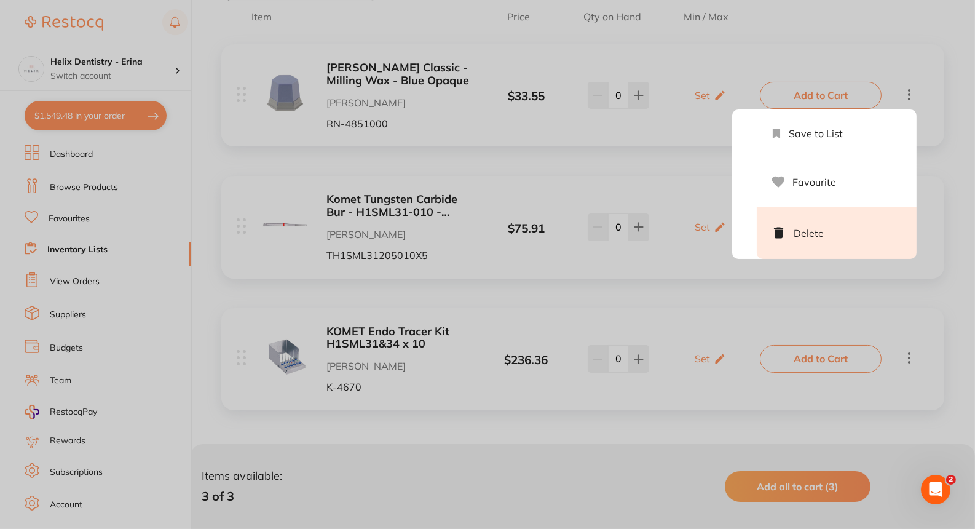
click at [582, 215] on li "Delete" at bounding box center [837, 233] width 160 height 52
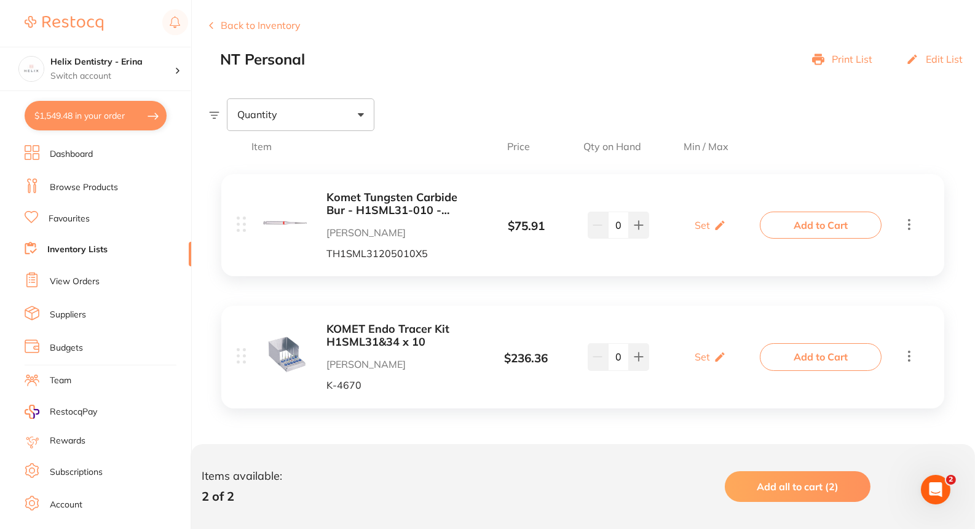
scroll to position [141, 0]
click at [152, 59] on h4 "Helix Dentistry - Erina" at bounding box center [112, 62] width 124 height 12
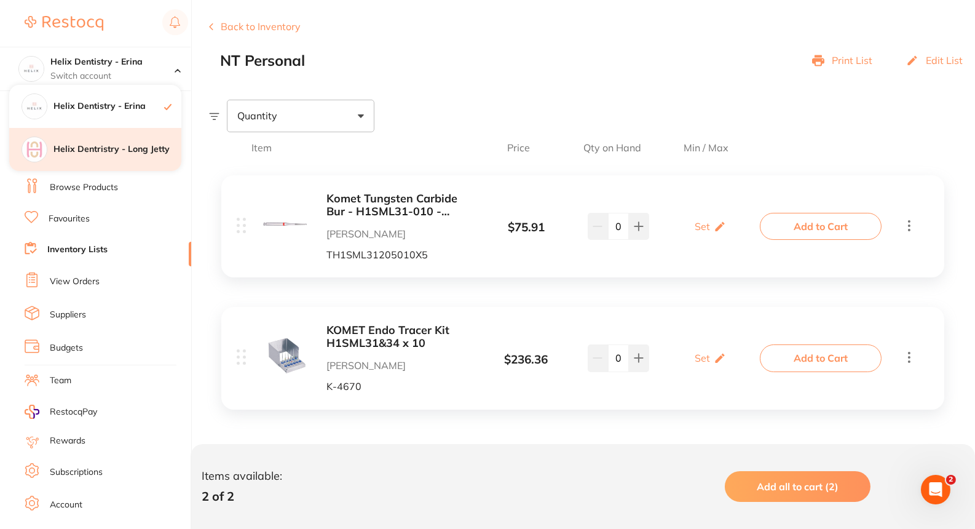
click at [115, 145] on h4 "Helix Dentristry - Long Jetty" at bounding box center [118, 149] width 128 height 12
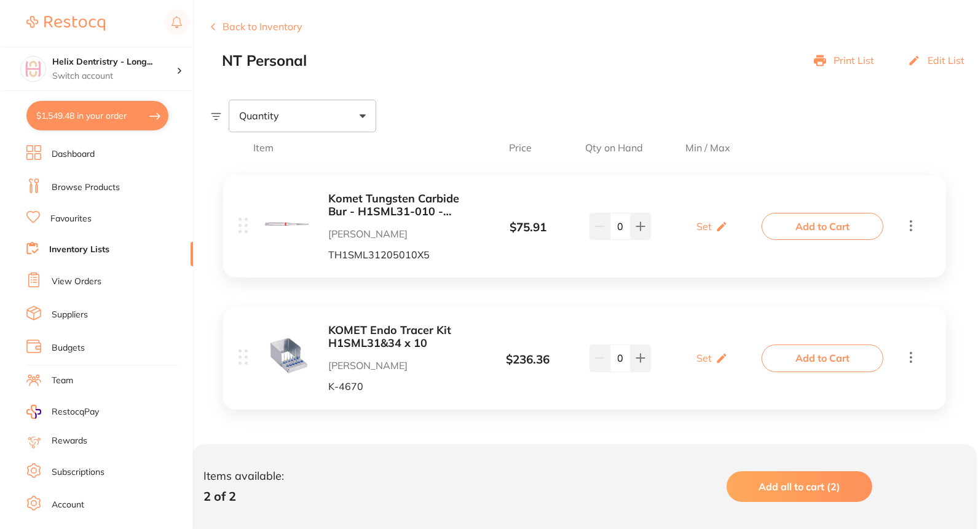
scroll to position [0, 0]
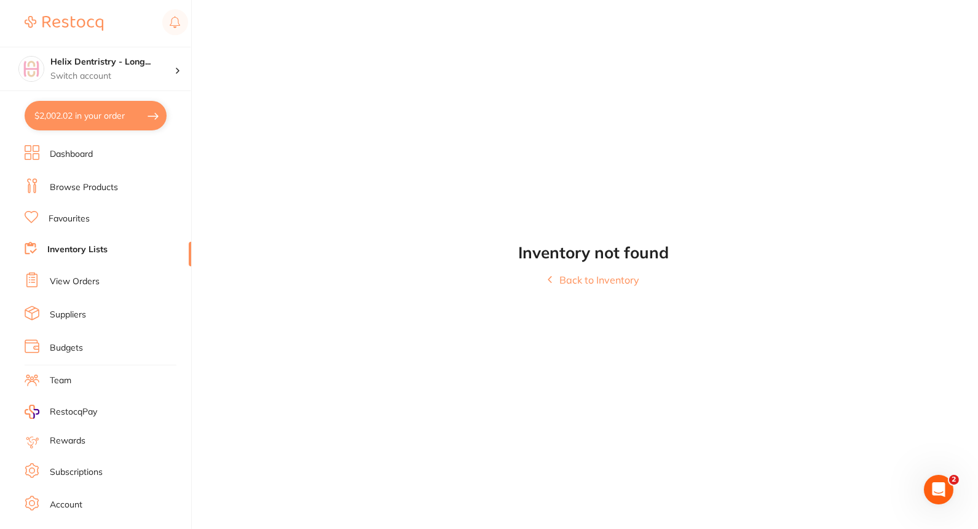
click at [116, 121] on button "$2,002.02 in your order" at bounding box center [96, 116] width 142 height 30
checkbox input "true"
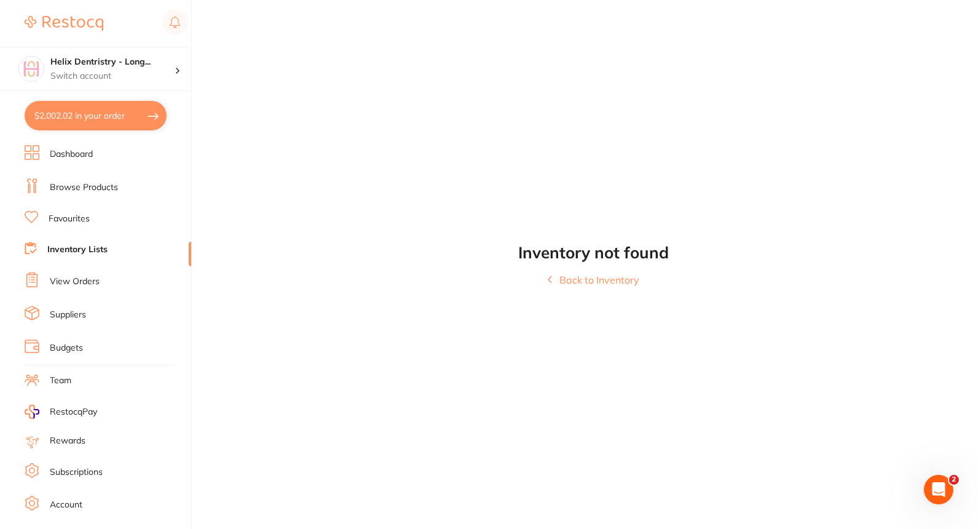
checkbox input "true"
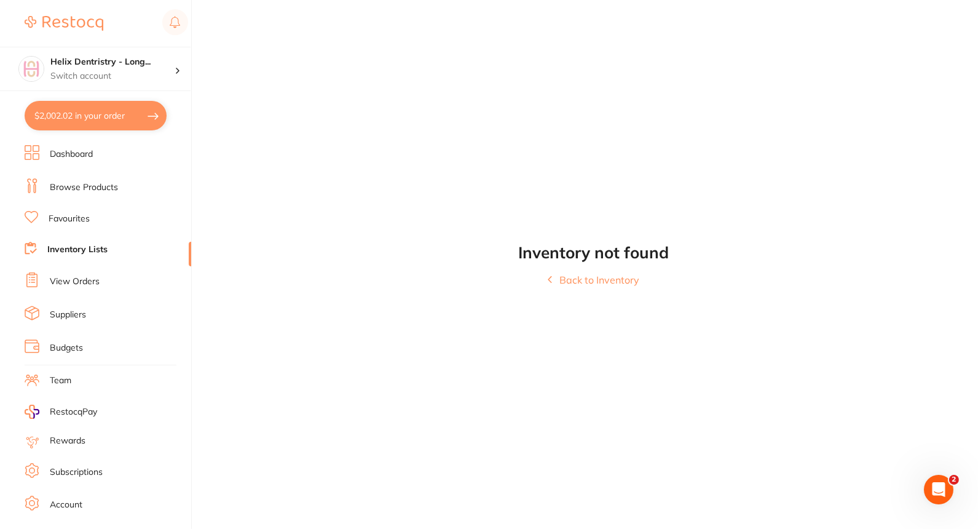
checkbox input "true"
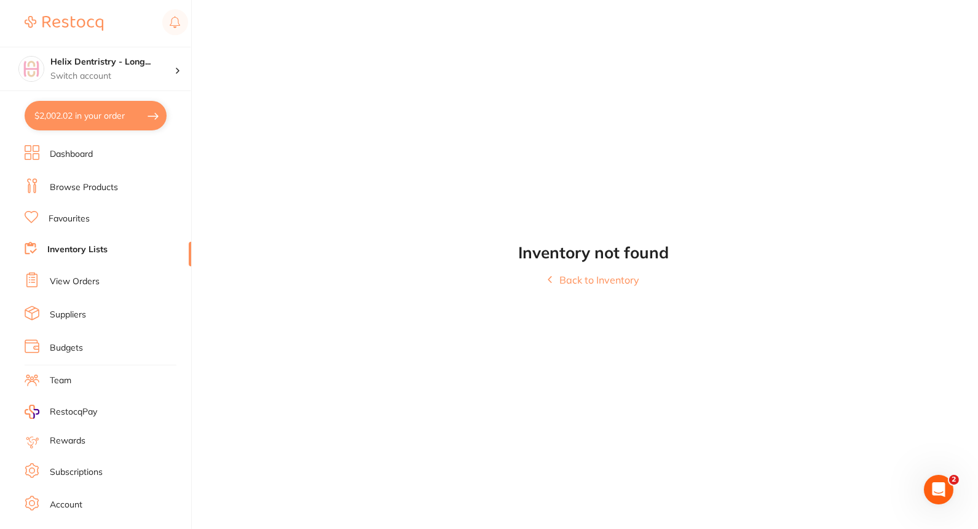
checkbox input "true"
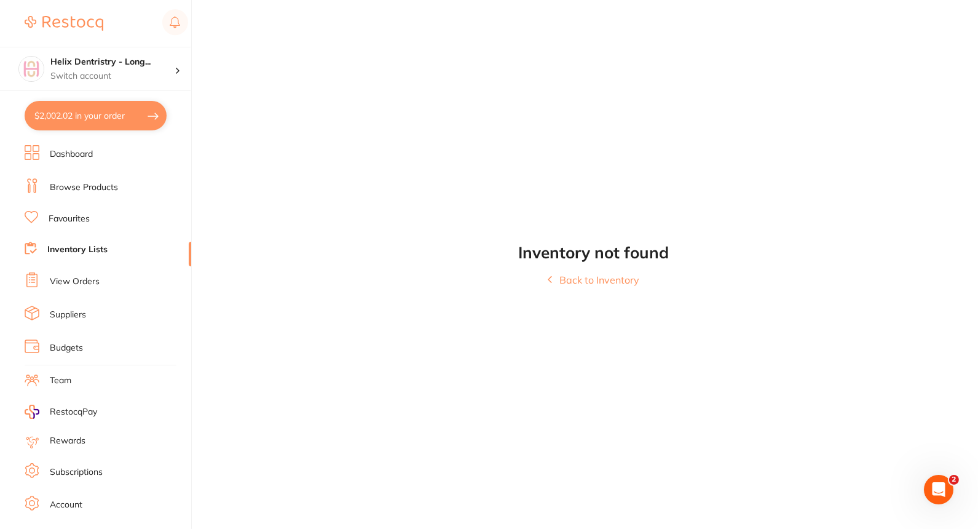
checkbox input "true"
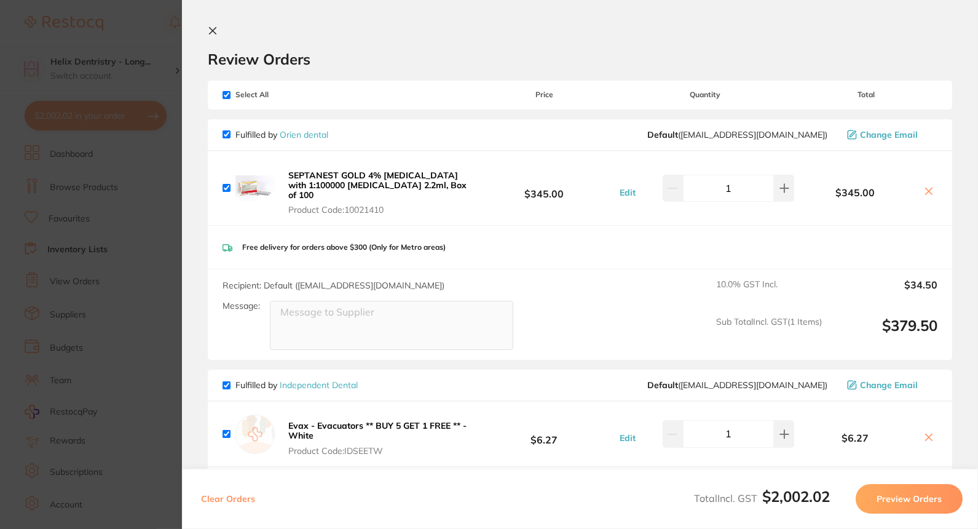
click at [207, 31] on section "Review Orders Your orders are being processed and we will notify you once we ha…" at bounding box center [580, 264] width 796 height 529
click at [223, 29] on div "Review Orders" at bounding box center [580, 47] width 745 height 42
click at [210, 29] on icon at bounding box center [213, 31] width 10 height 10
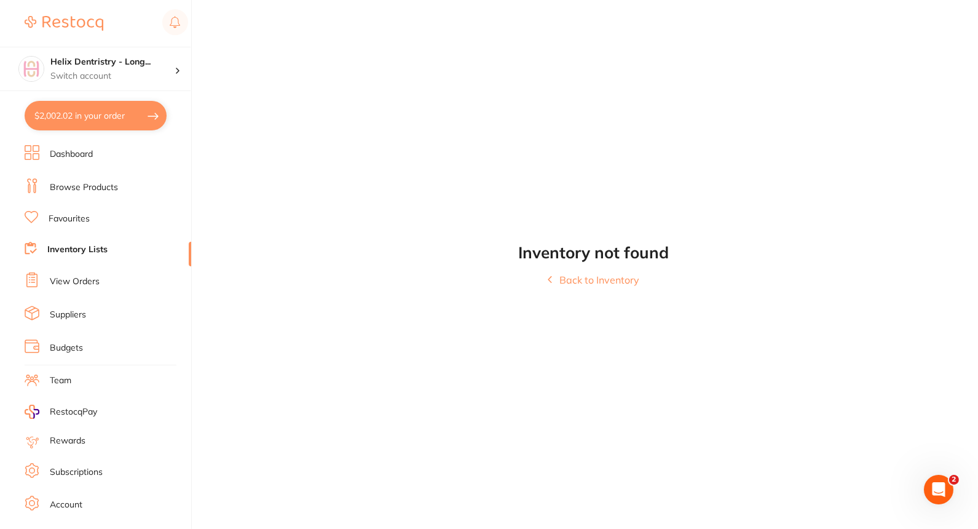
click at [133, 127] on button "$2,002.02 in your order" at bounding box center [96, 116] width 142 height 30
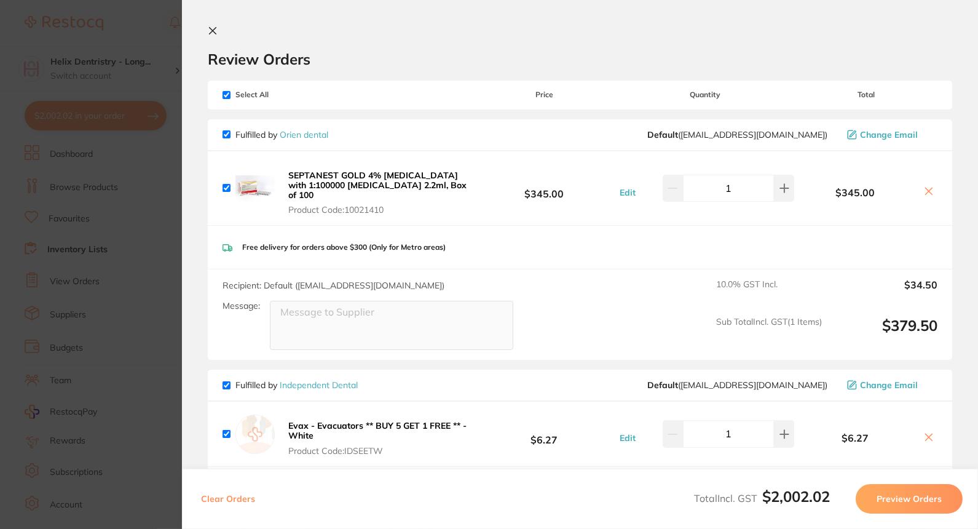
click at [92, 158] on section "Update RRP Set your pre negotiated price for this item. Item Agreed RRP (excl. …" at bounding box center [489, 264] width 978 height 529
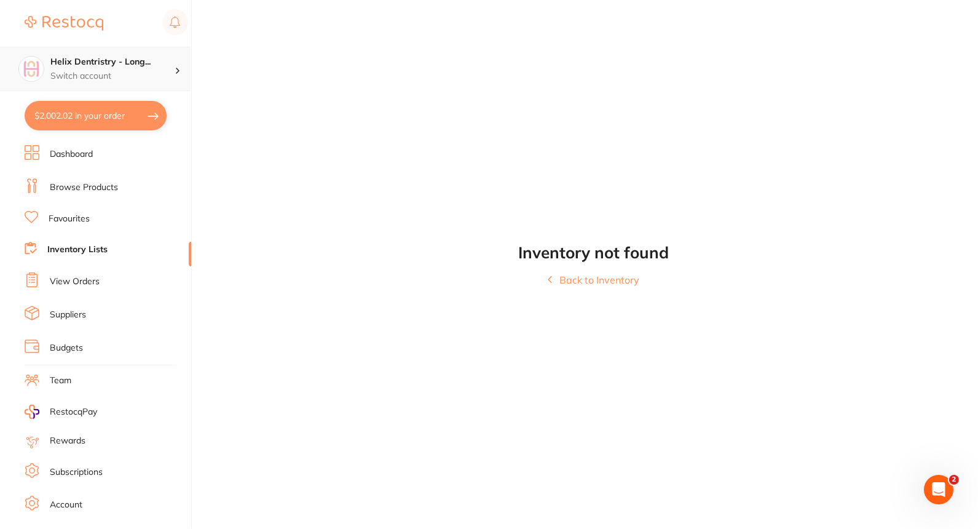
click at [157, 68] on div "Helix Dentristry - Long... Switch account" at bounding box center [112, 69] width 124 height 26
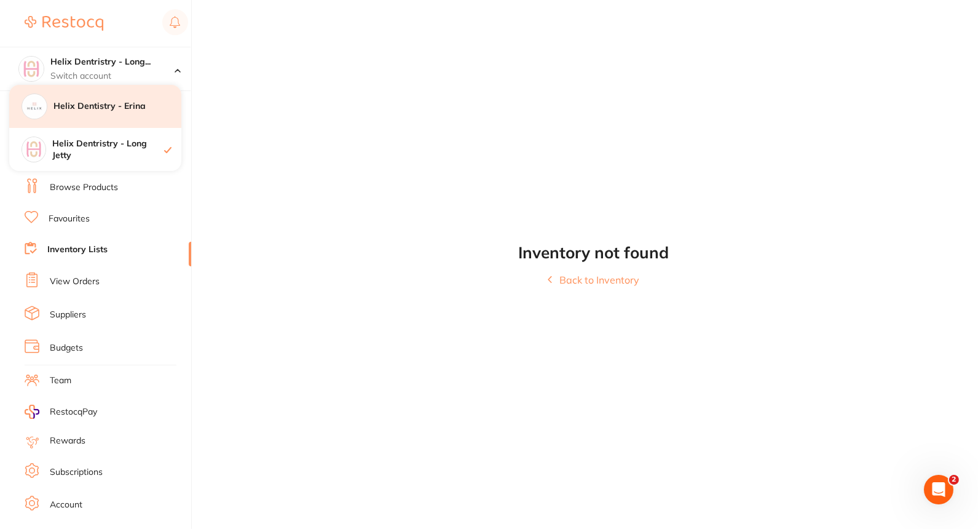
click at [117, 114] on div "Helix Dentistry - Erina" at bounding box center [95, 106] width 172 height 43
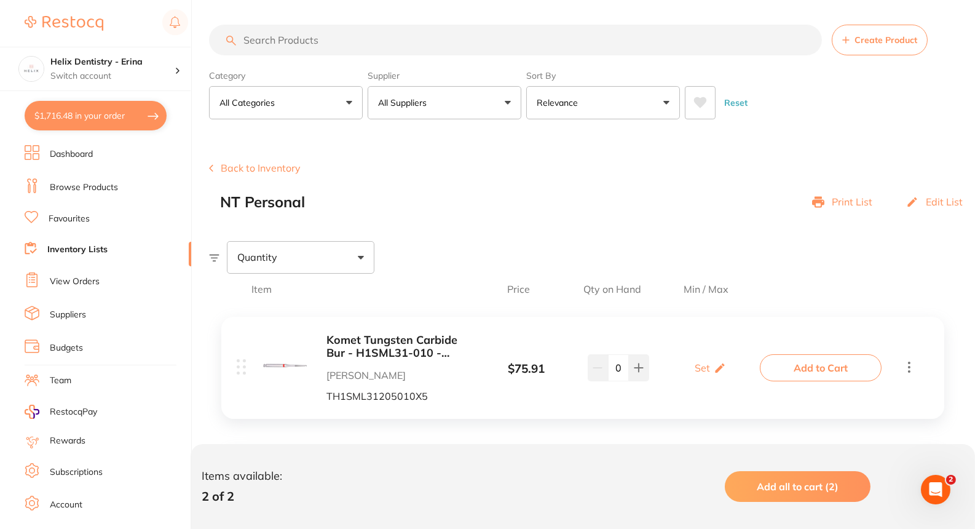
click at [428, 46] on input "search" at bounding box center [515, 40] width 613 height 31
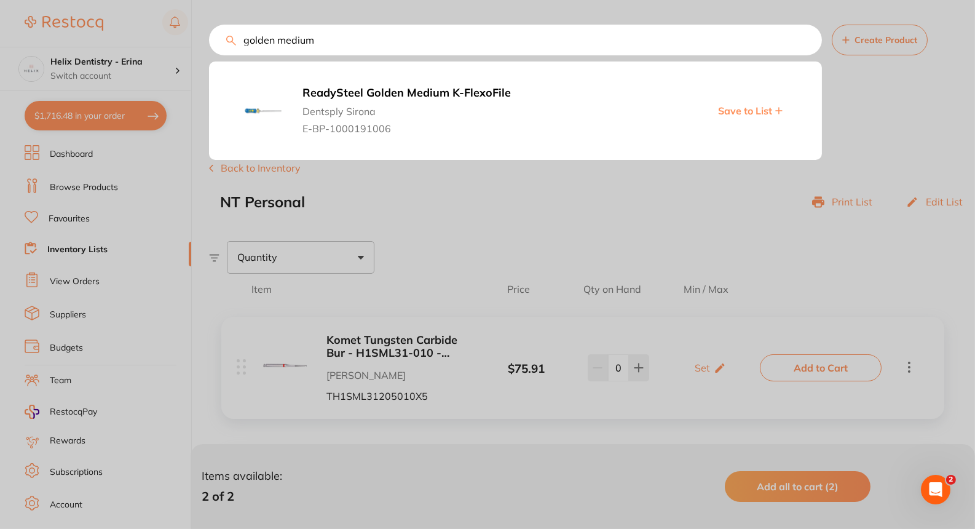
type input "golden medium"
click at [399, 106] on span "Dentsply Sirona" at bounding box center [461, 108] width 317 height 17
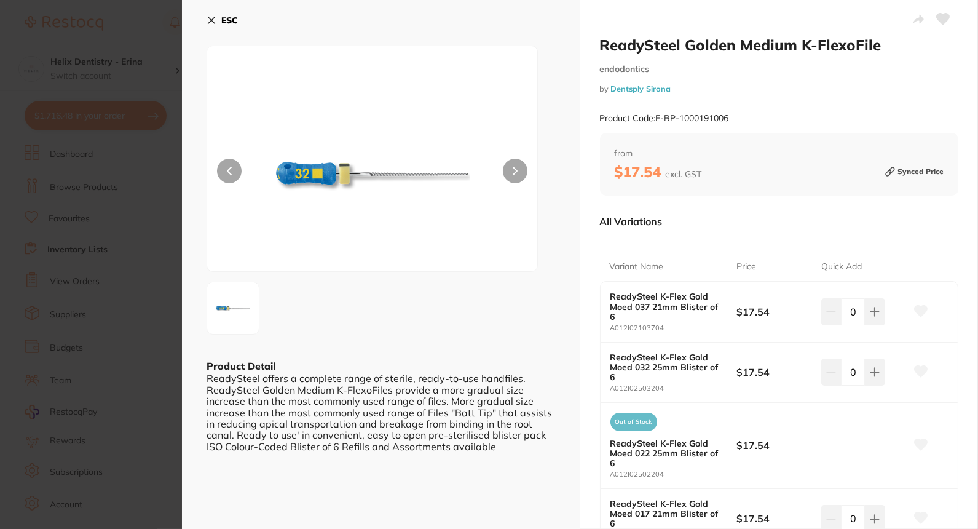
click at [517, 176] on button at bounding box center [515, 171] width 25 height 25
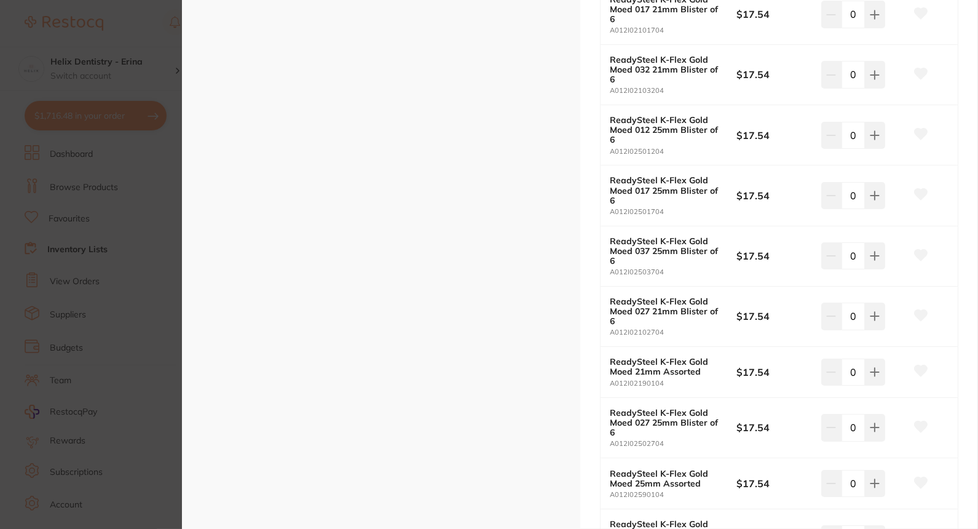
scroll to position [505, 0]
click at [872, 370] on icon at bounding box center [875, 371] width 8 height 8
type input "2"
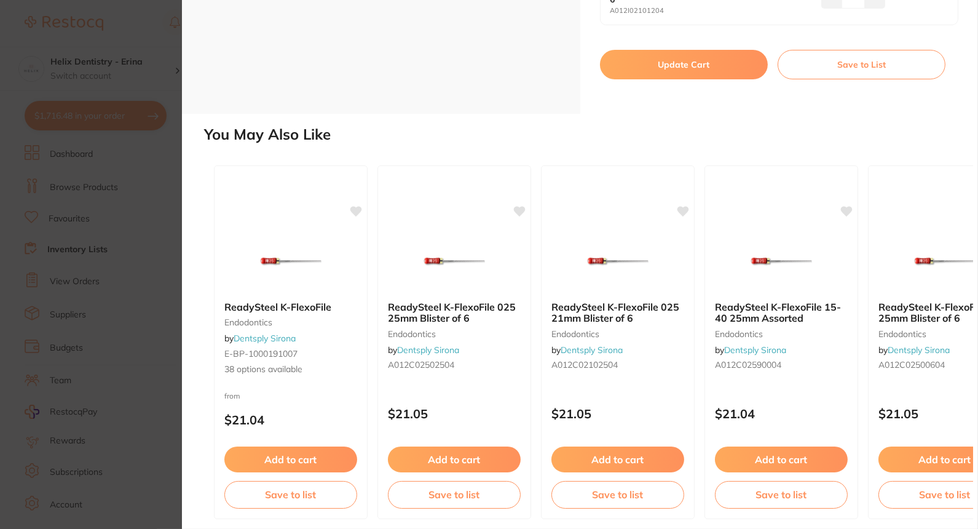
scroll to position [0, 0]
click at [648, 57] on button "Update Cart" at bounding box center [684, 65] width 168 height 30
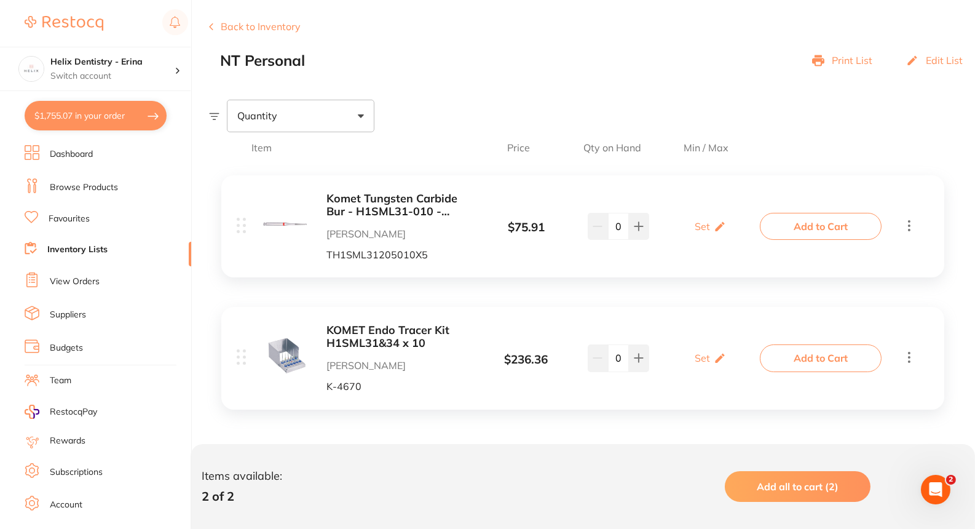
click at [143, 127] on button "$1,755.07 in your order" at bounding box center [96, 116] width 142 height 30
checkbox input "true"
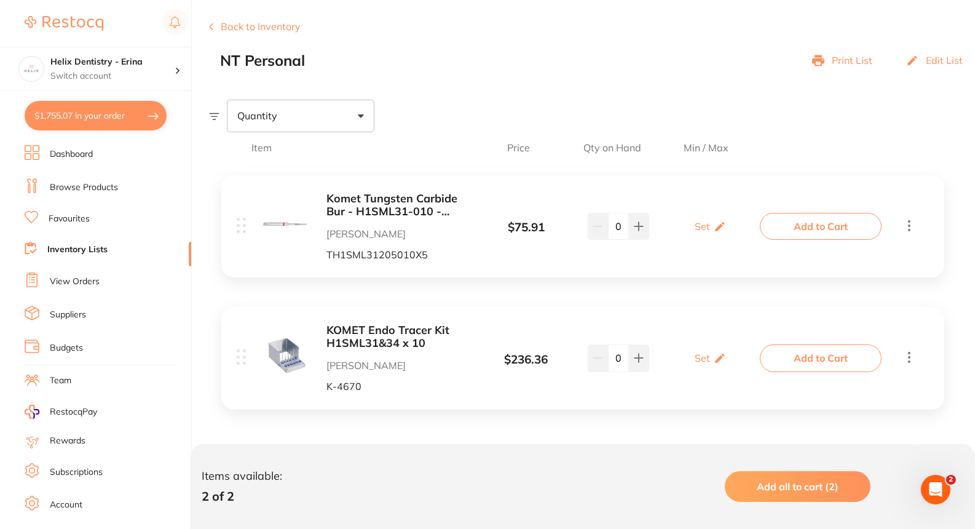
checkbox input "true"
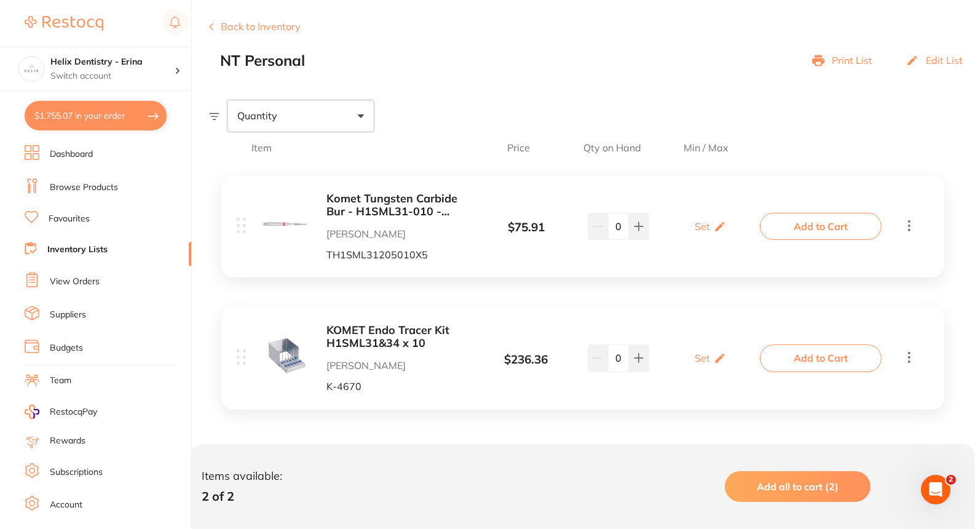
checkbox input "true"
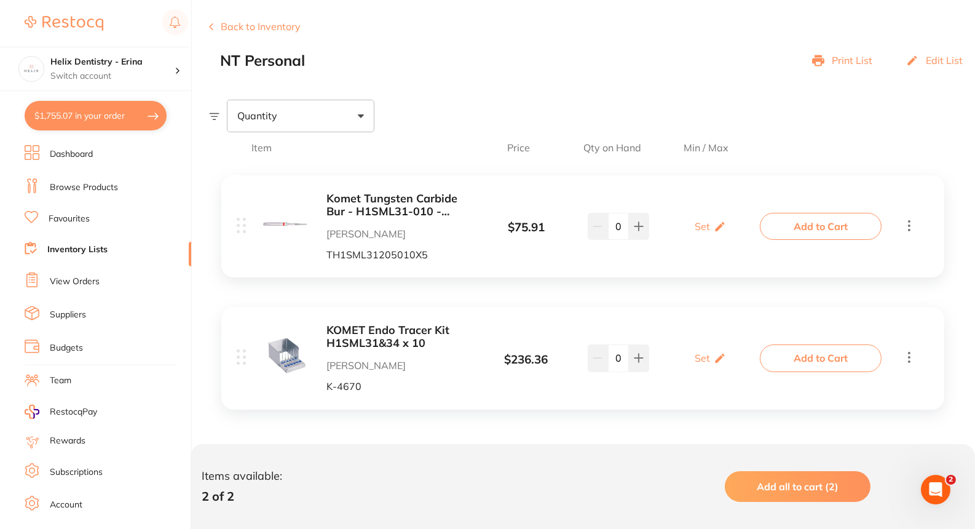
checkbox input "true"
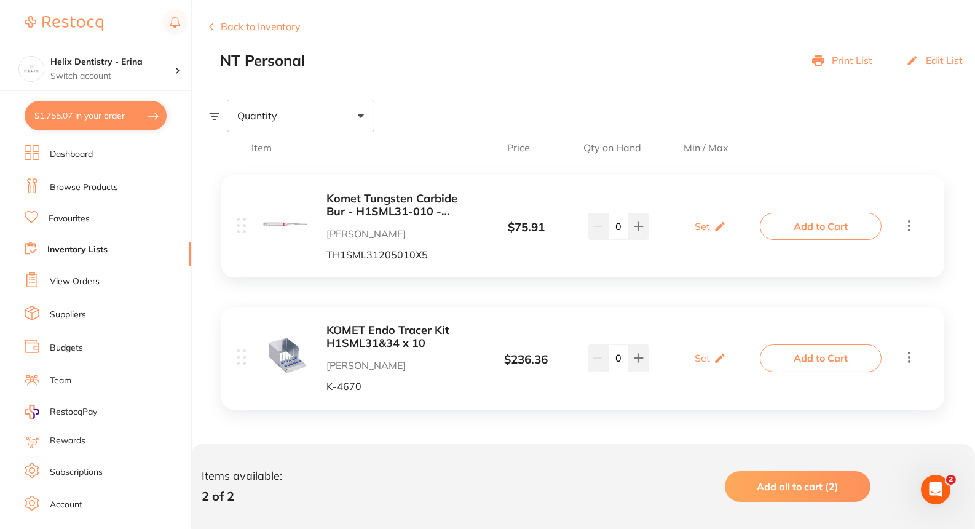
checkbox input "true"
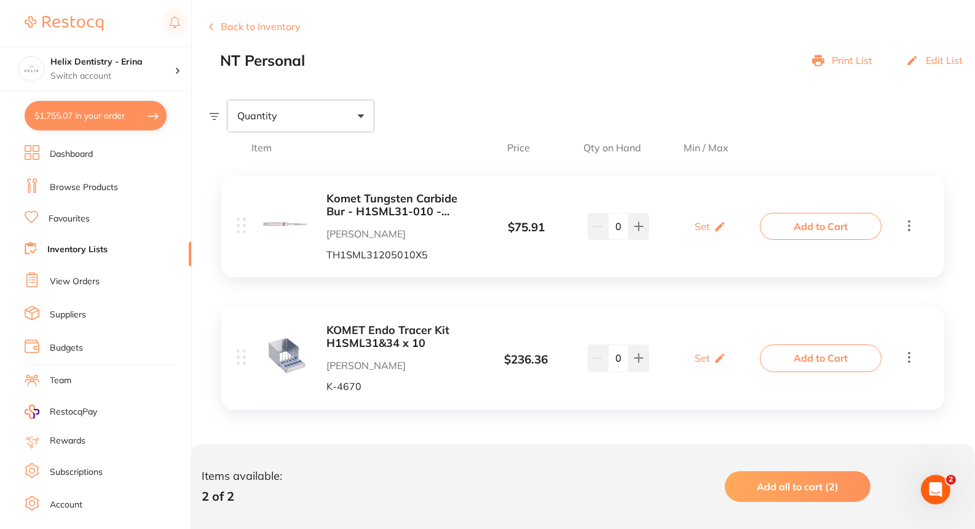
checkbox input "true"
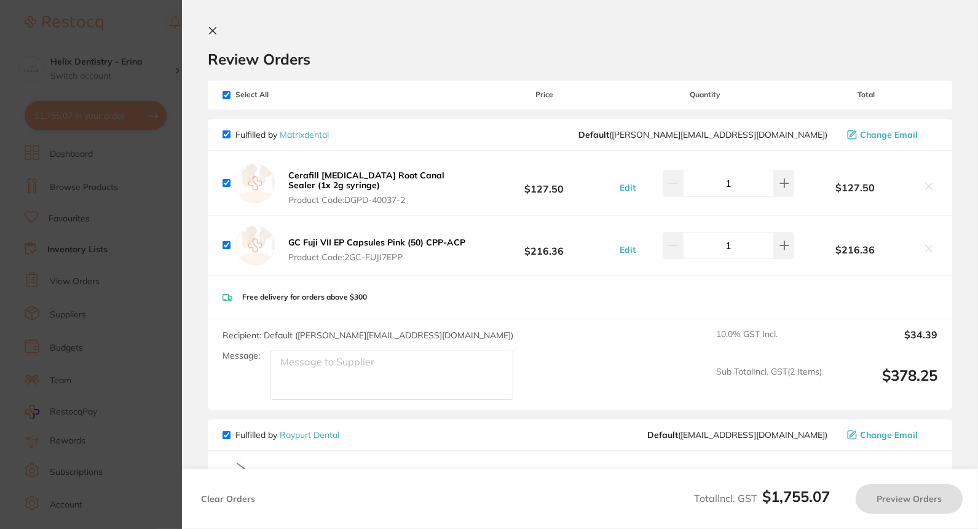
checkbox input "false"
checkbox input "true"
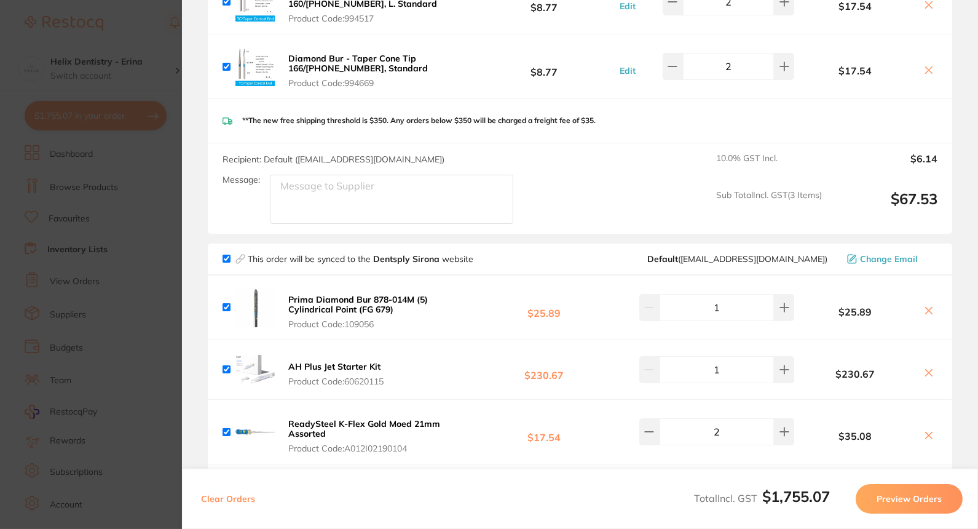
scroll to position [2004, 0]
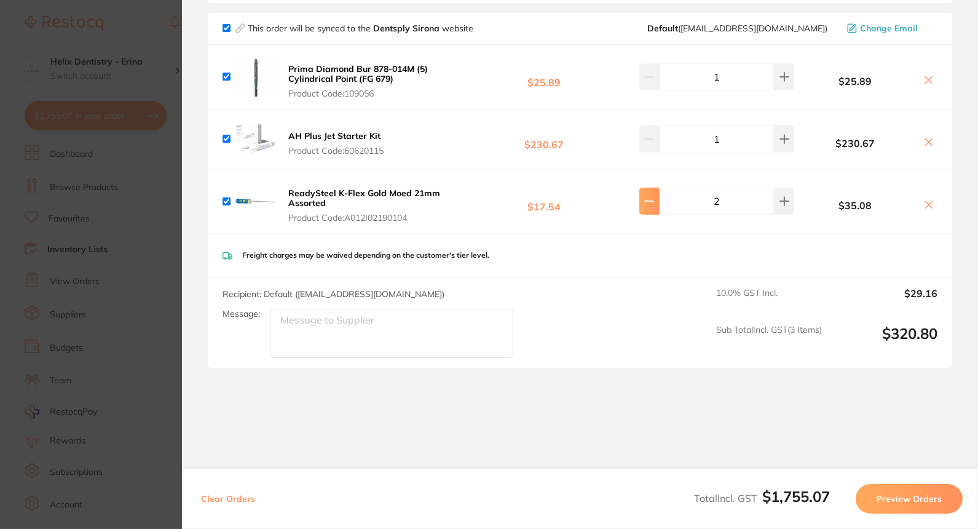
click at [650, 188] on button at bounding box center [650, 201] width 20 height 27
type input "1"
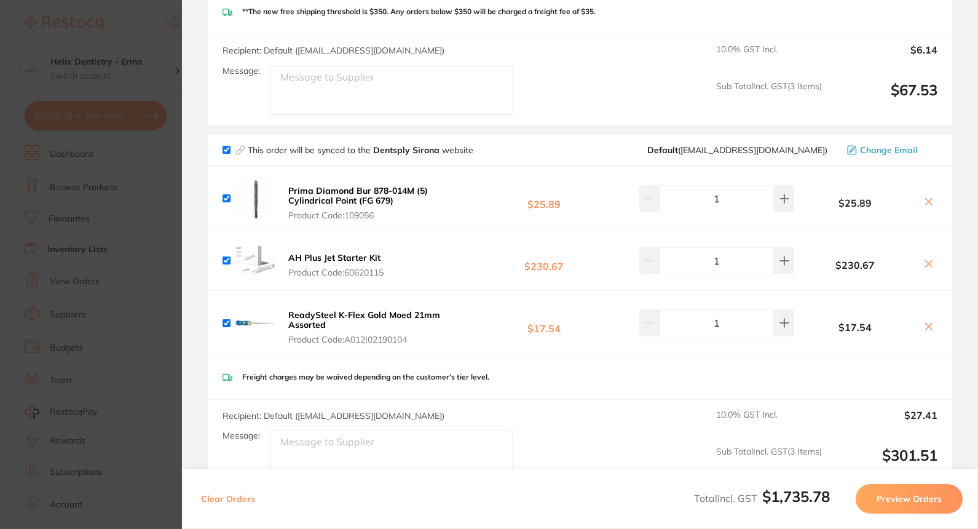
scroll to position [1881, 0]
click at [189, 266] on section "Review Orders Your orders are being processed and we will notify you once we ha…" at bounding box center [580, 264] width 796 height 529
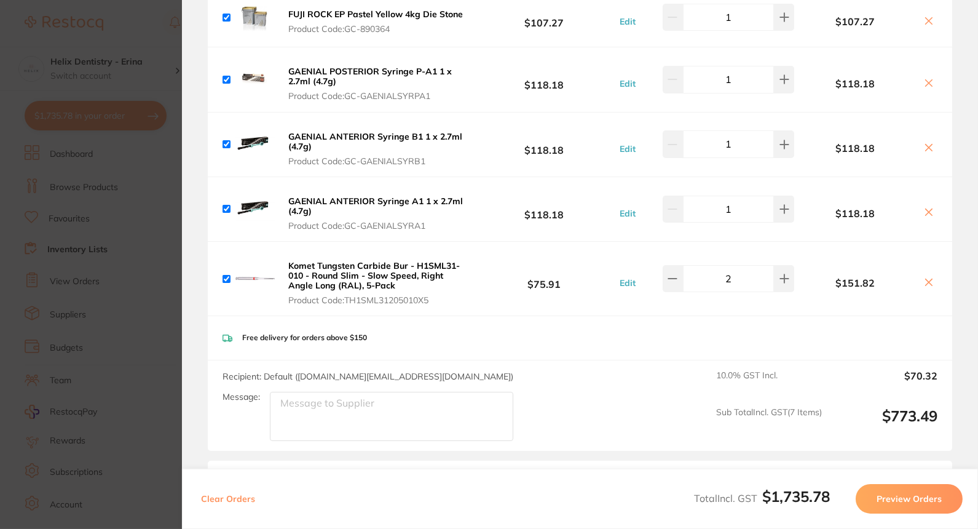
scroll to position [1181, 0]
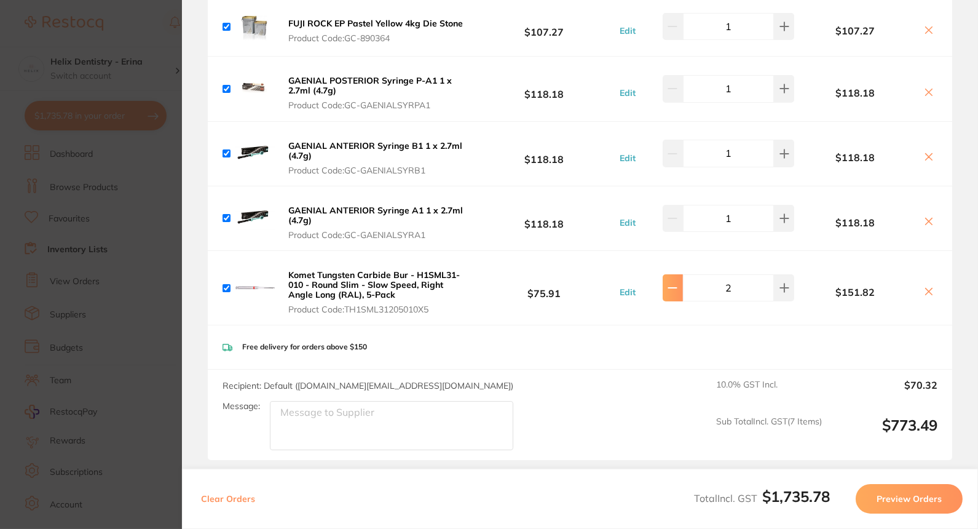
click at [672, 283] on icon at bounding box center [673, 288] width 10 height 10
type input "1"
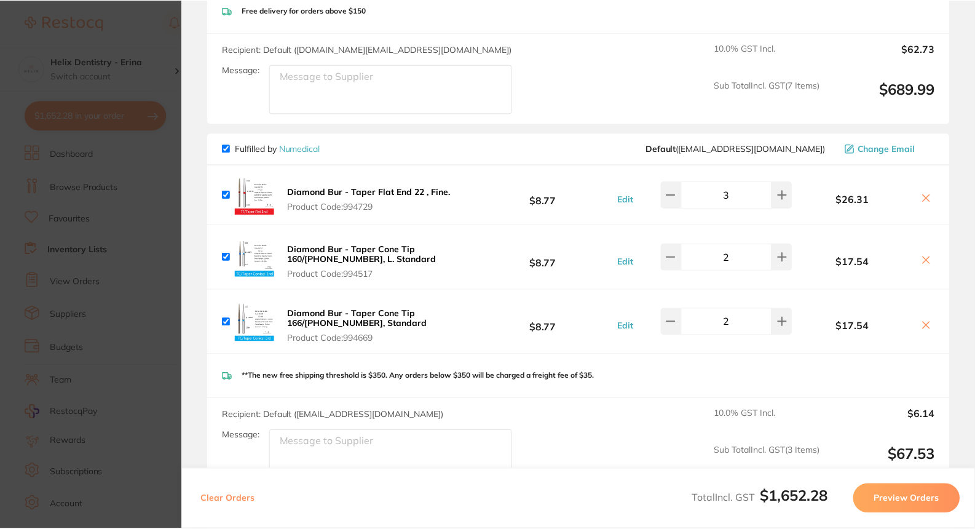
scroll to position [2004, 0]
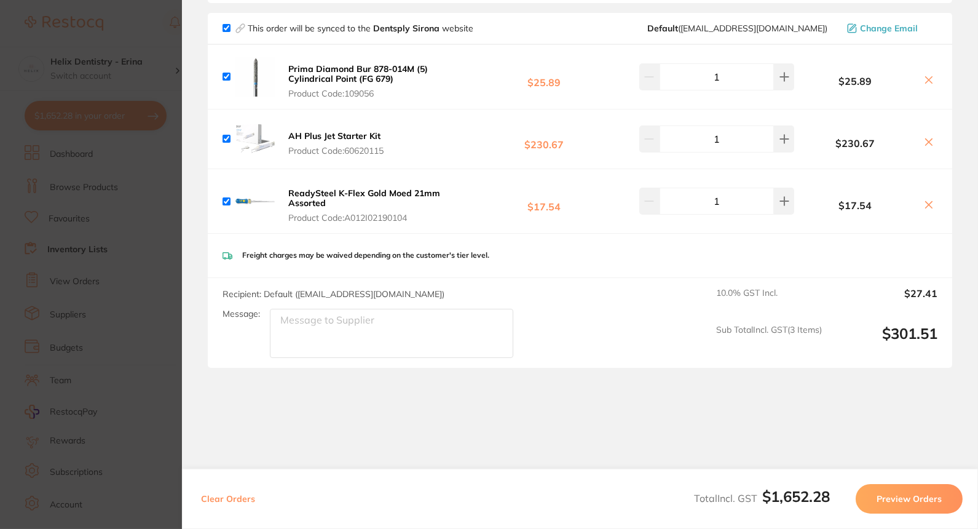
click at [142, 284] on section "Update RRP Set your pre negotiated price for this item. Item Agreed RRP (excl. …" at bounding box center [489, 264] width 978 height 529
